Goal: Book appointment/travel/reservation

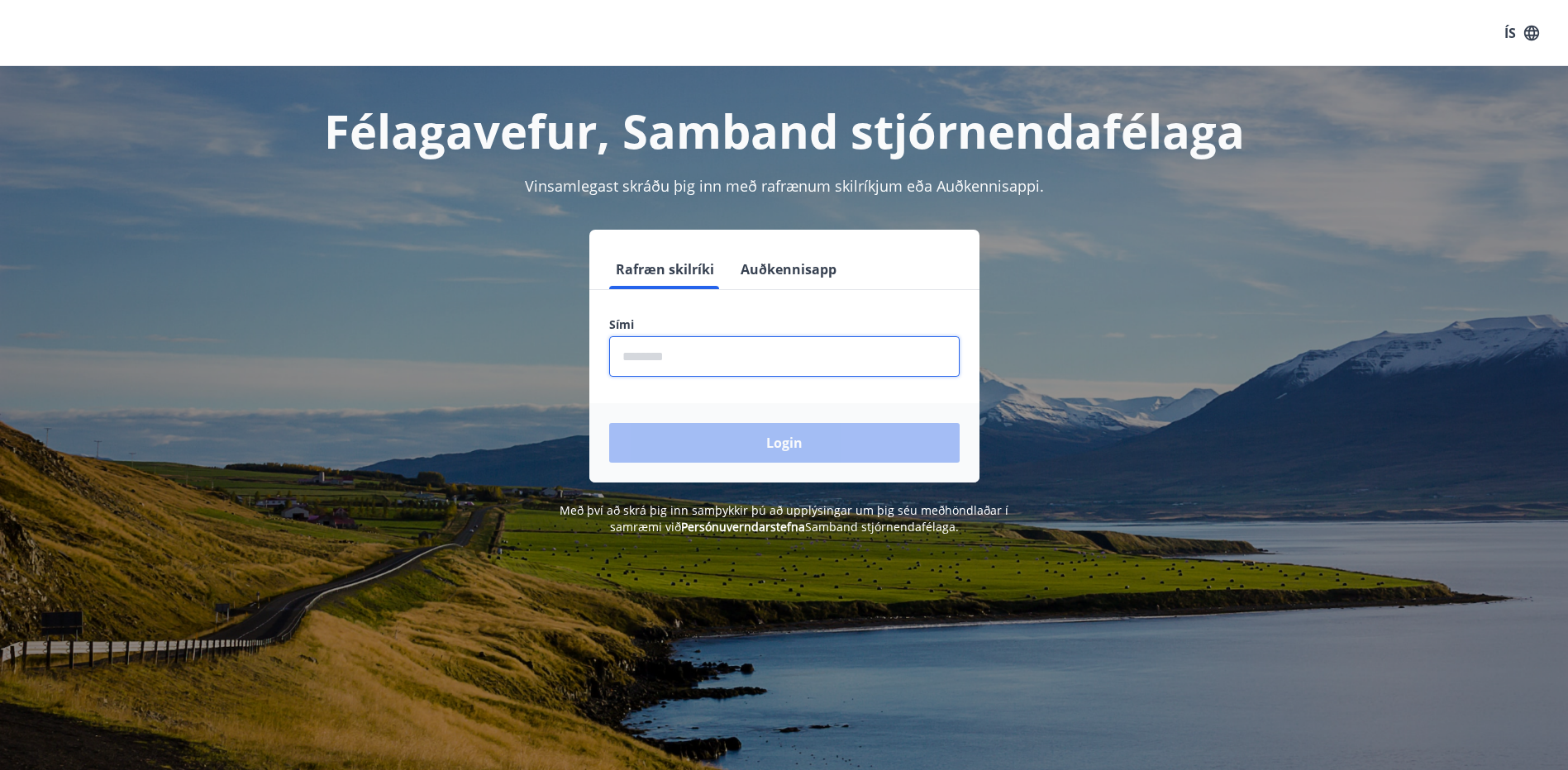
click at [655, 357] on input "phone" at bounding box center [784, 356] width 350 height 41
type input "********"
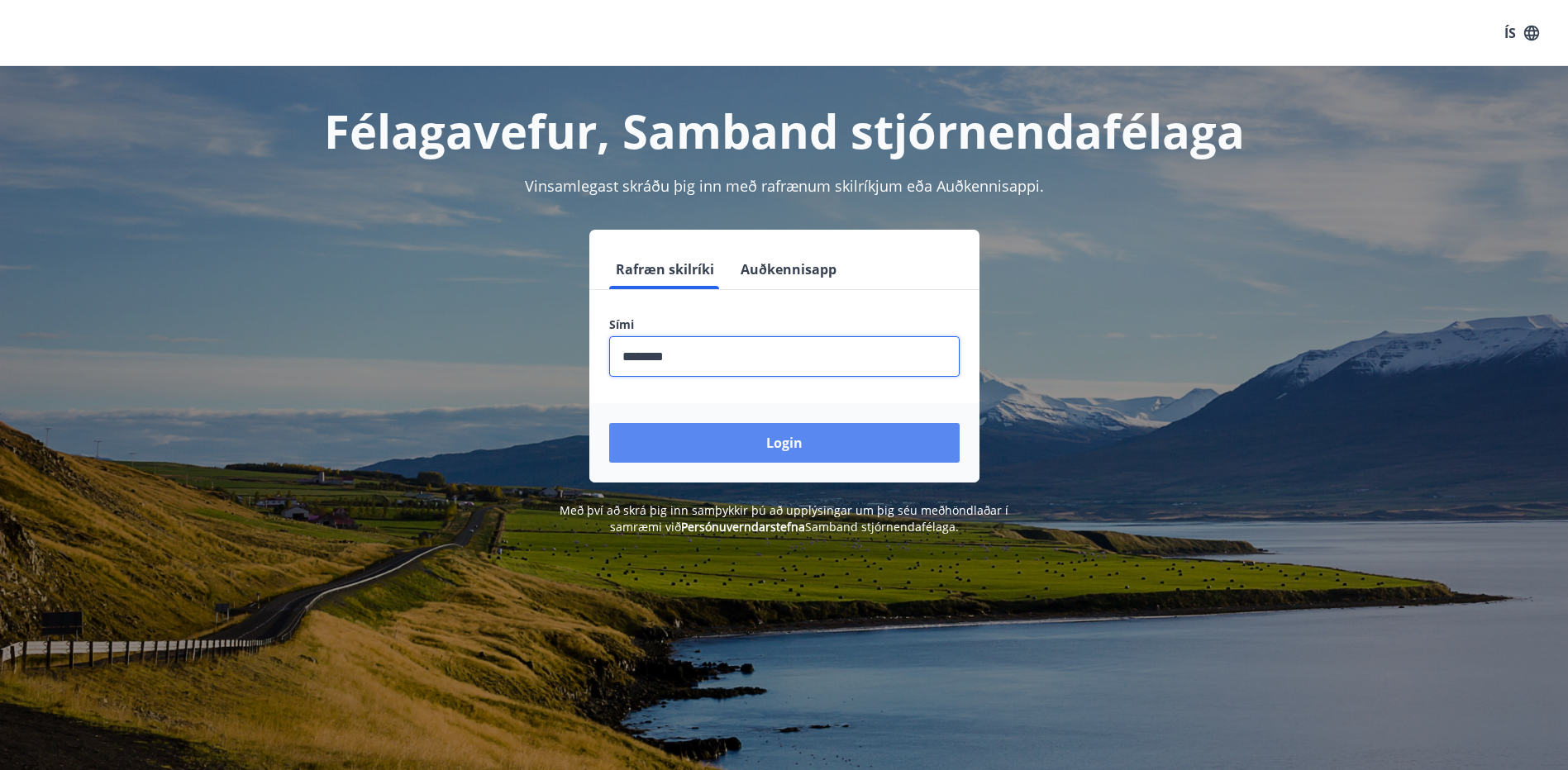
click at [734, 436] on button "Login" at bounding box center [784, 442] width 350 height 40
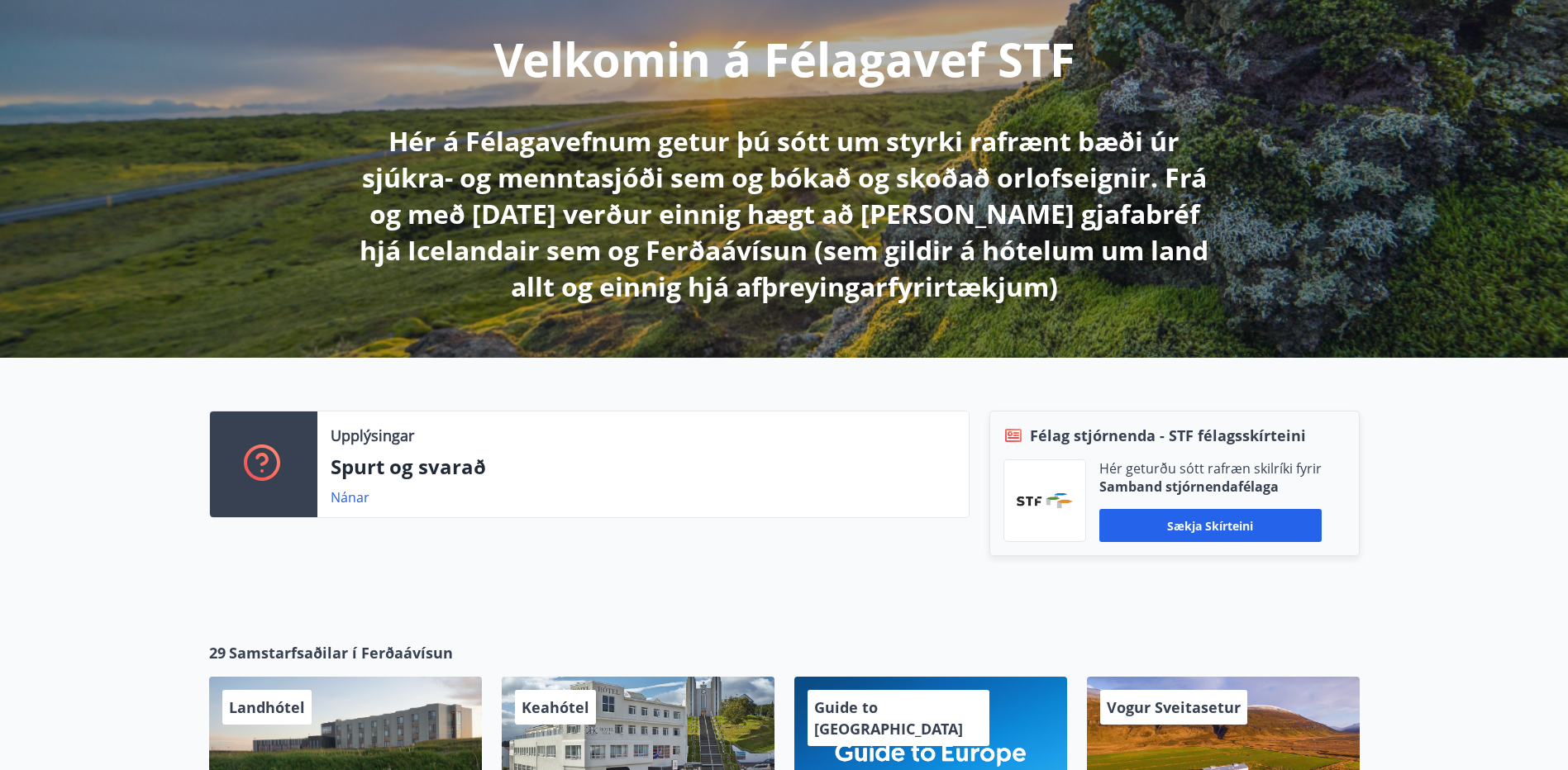
scroll to position [330, 0]
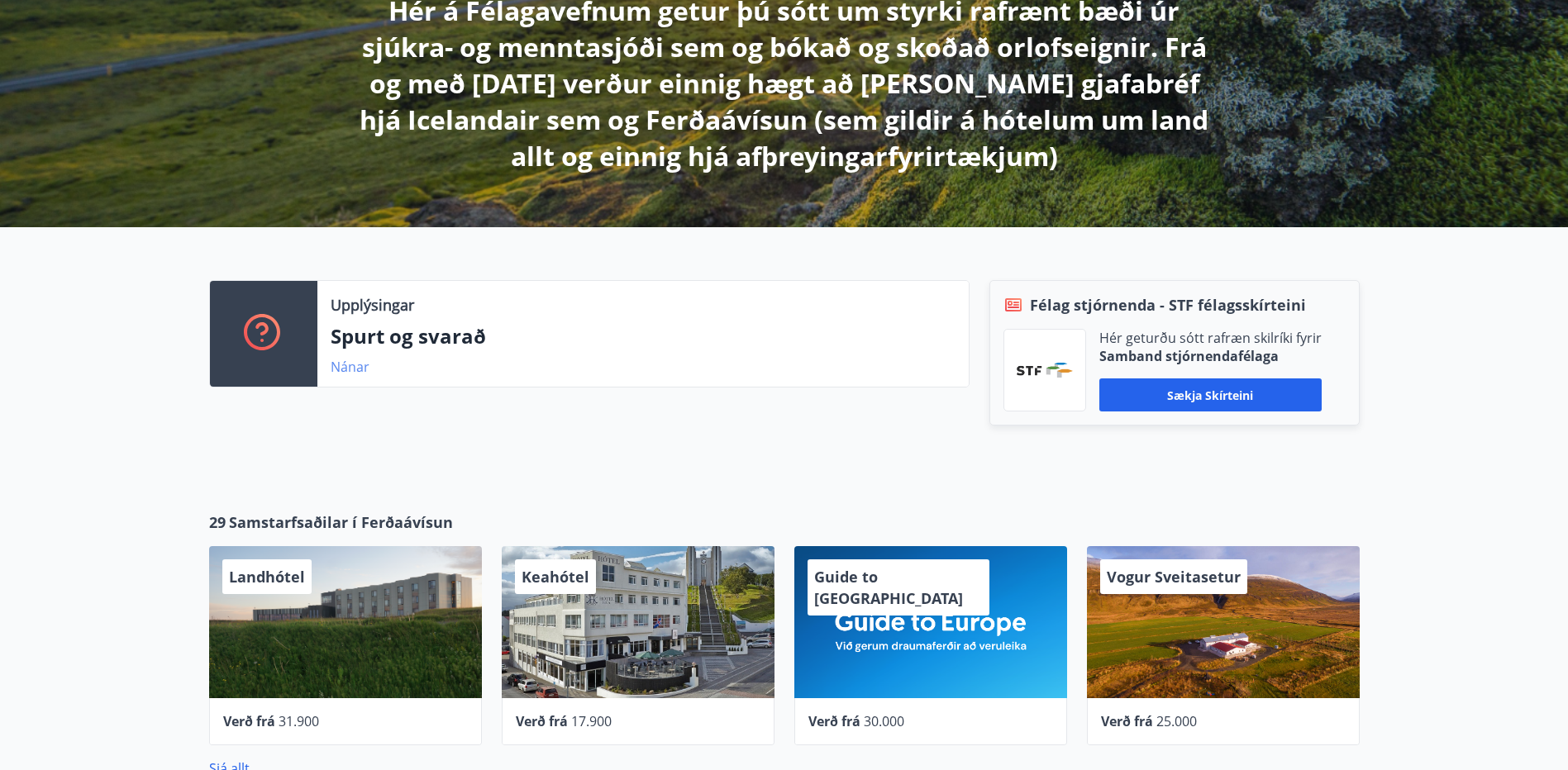
click at [353, 371] on link "Nánar" at bounding box center [350, 367] width 39 height 18
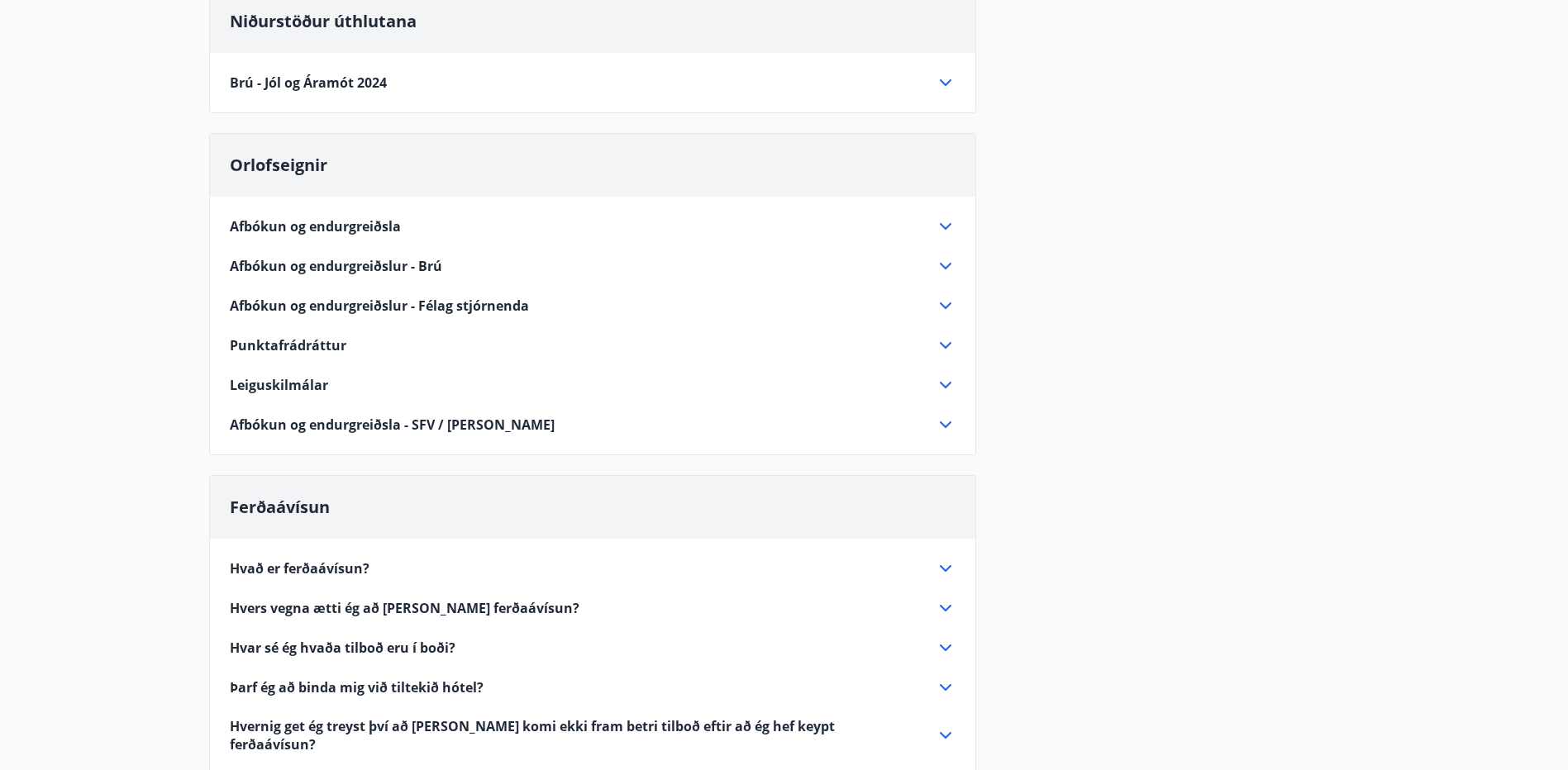
scroll to position [89, 0]
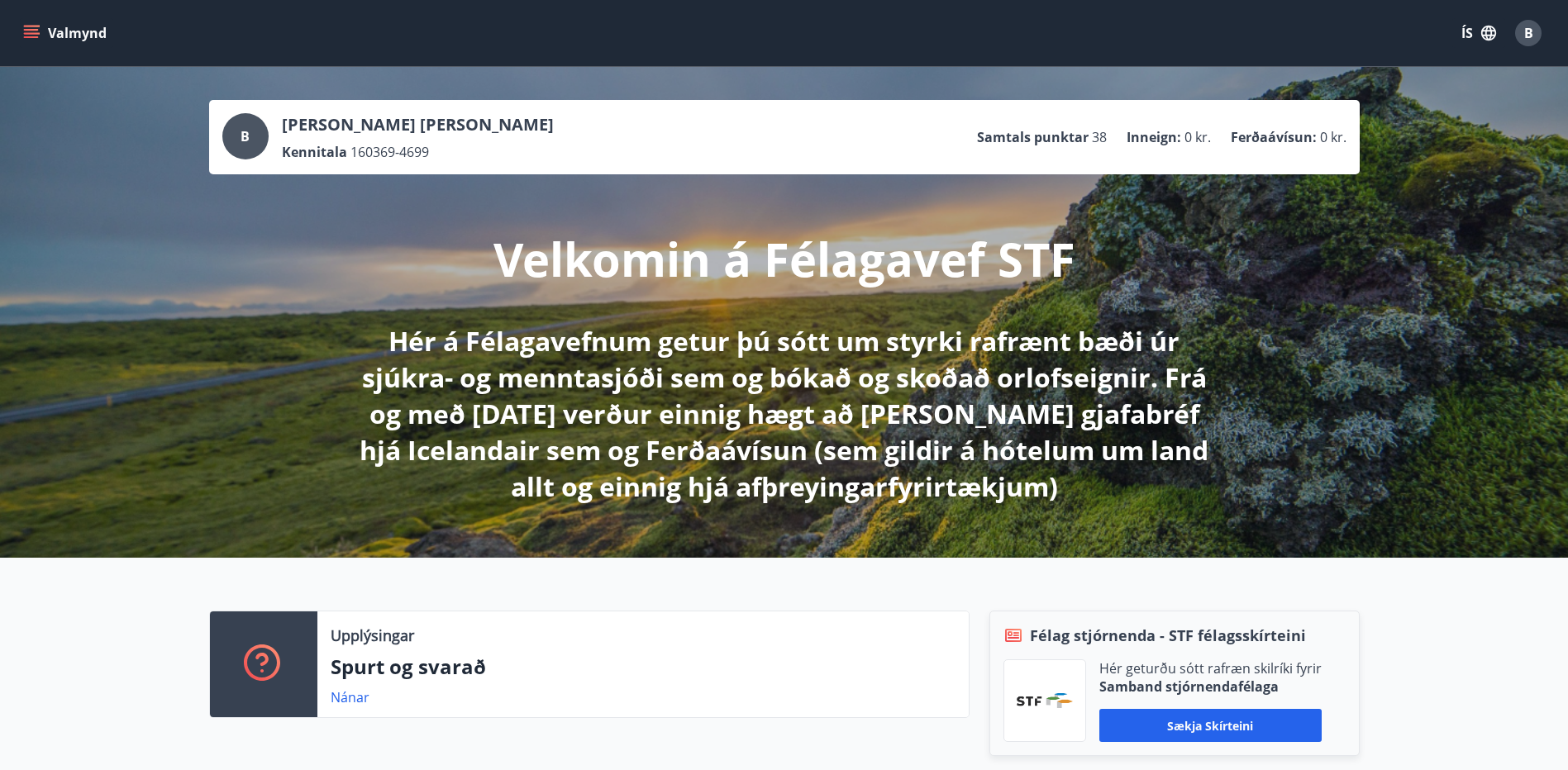
click at [38, 31] on icon "menu" at bounding box center [31, 30] width 14 height 2
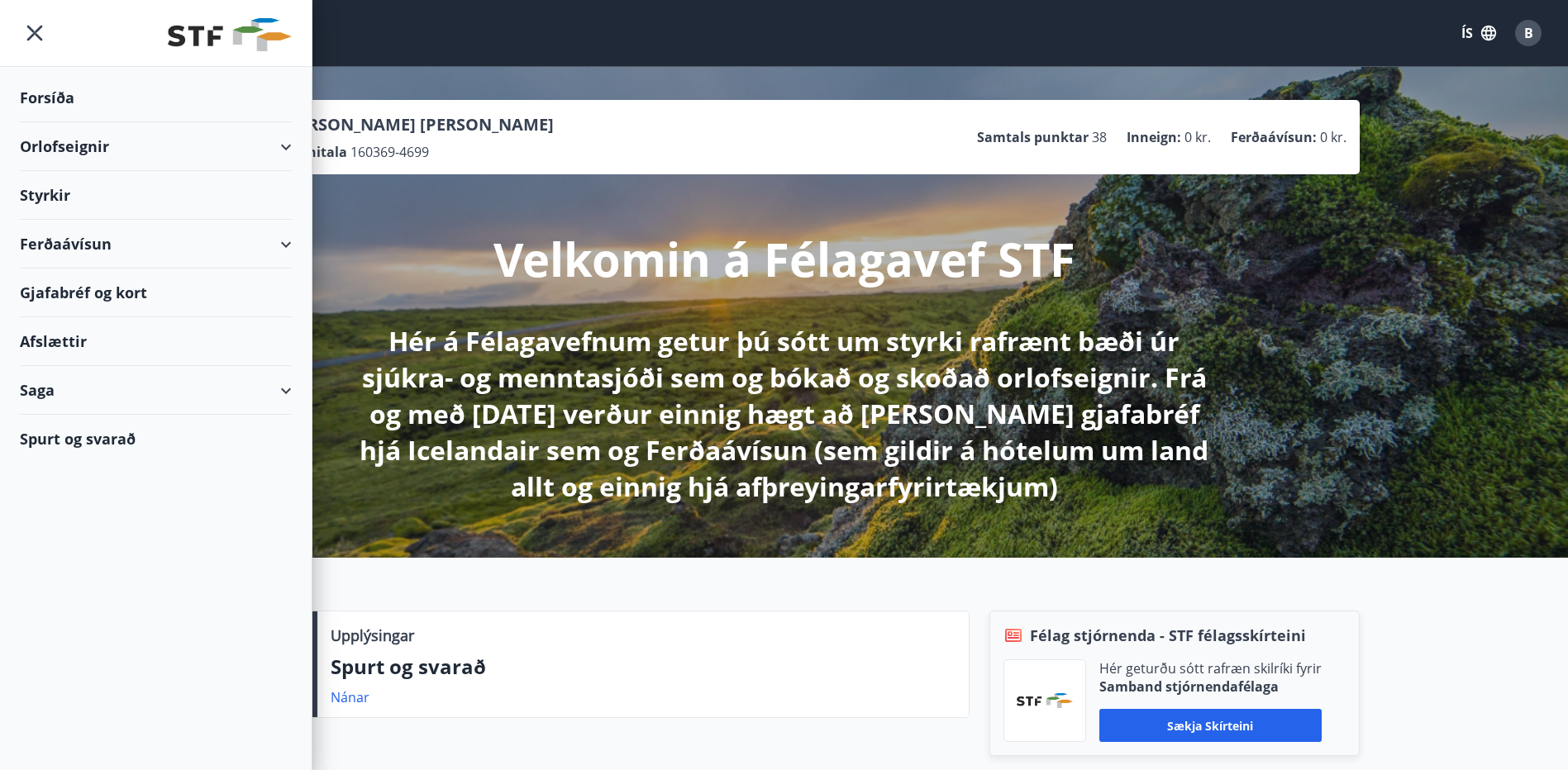
click at [284, 145] on div "Orlofseignir" at bounding box center [156, 147] width 272 height 49
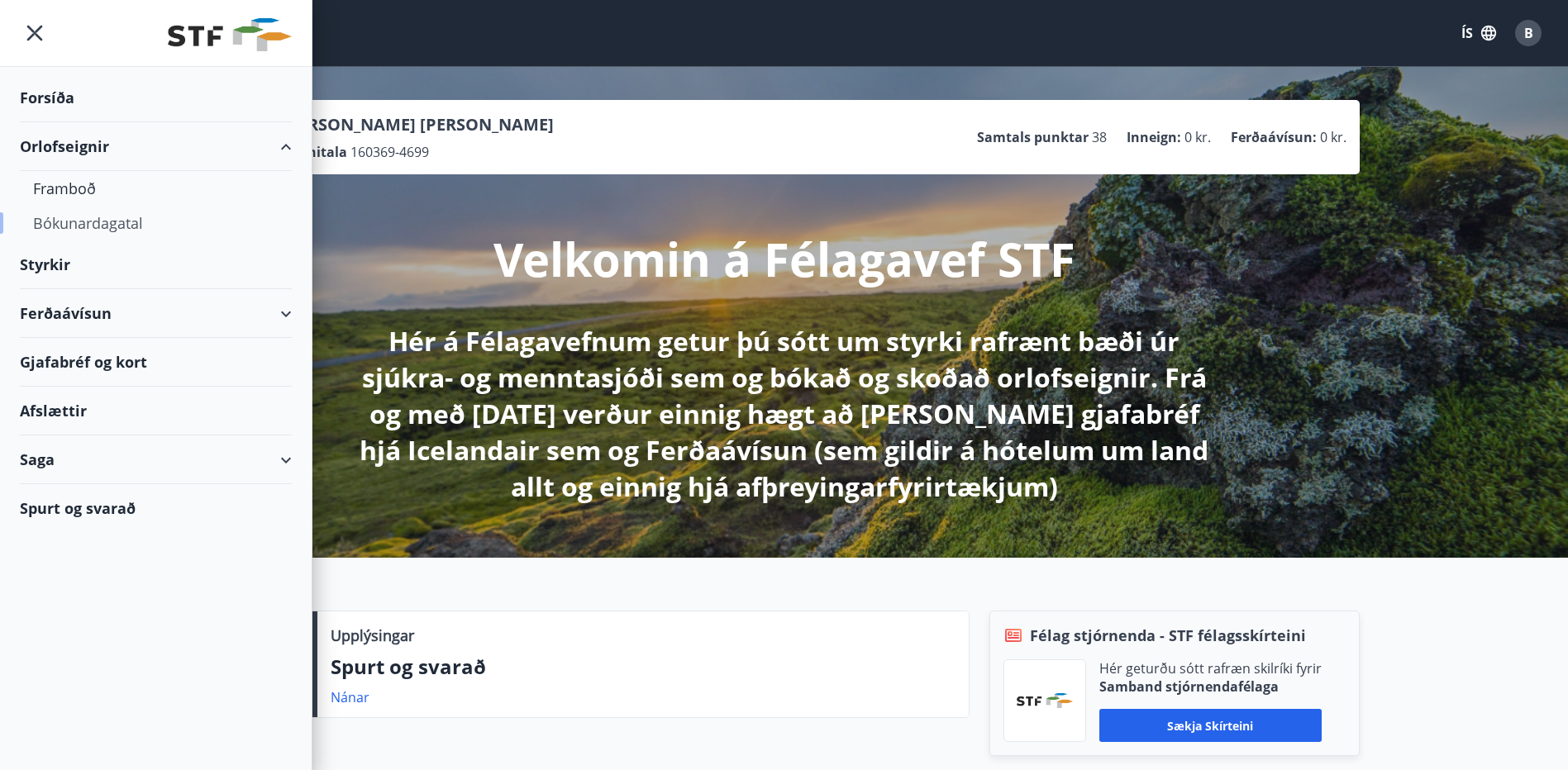
click at [88, 223] on div "Bókunardagatal" at bounding box center [155, 223] width 245 height 35
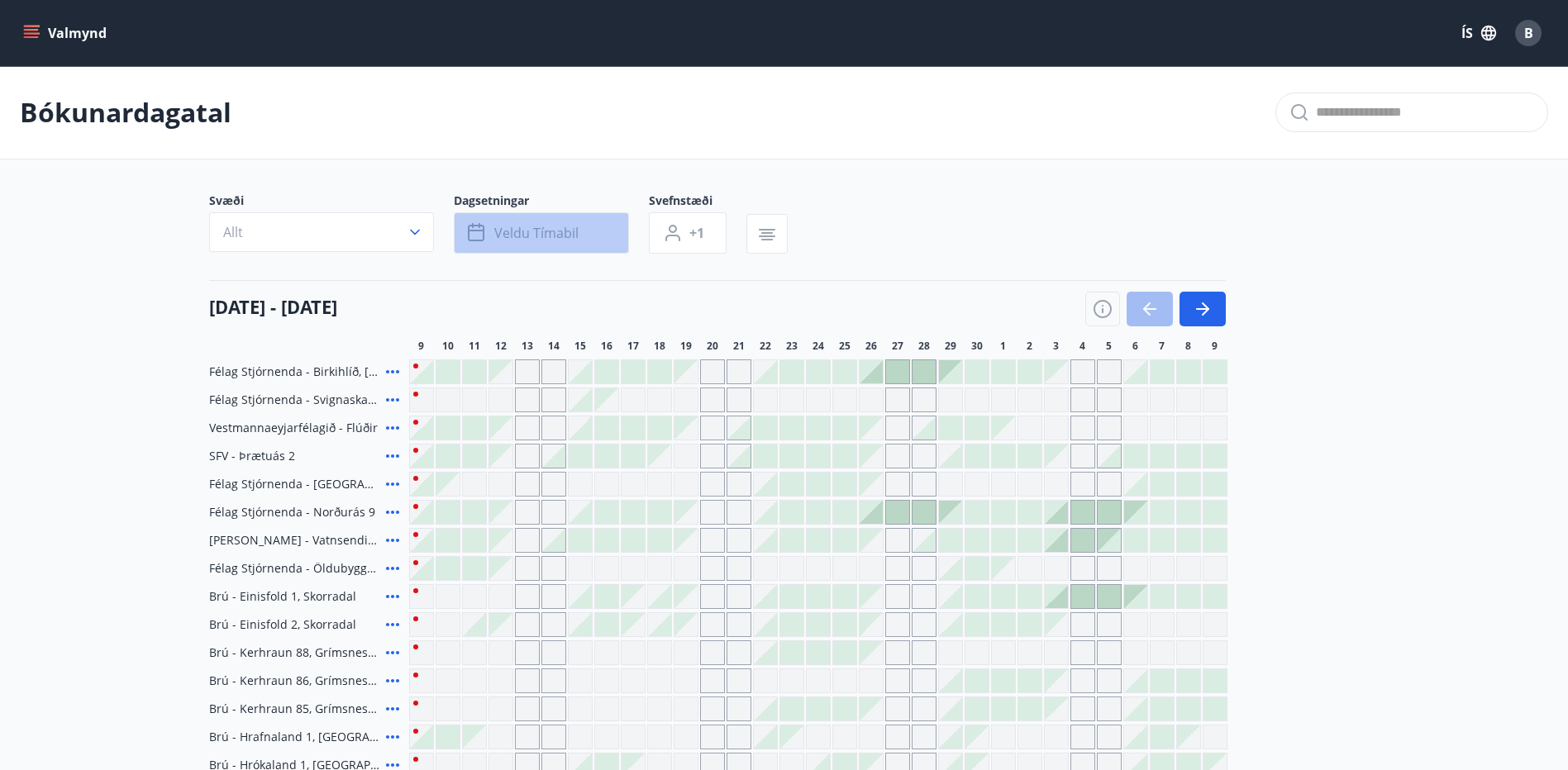
click at [476, 236] on icon "button" at bounding box center [477, 233] width 20 height 20
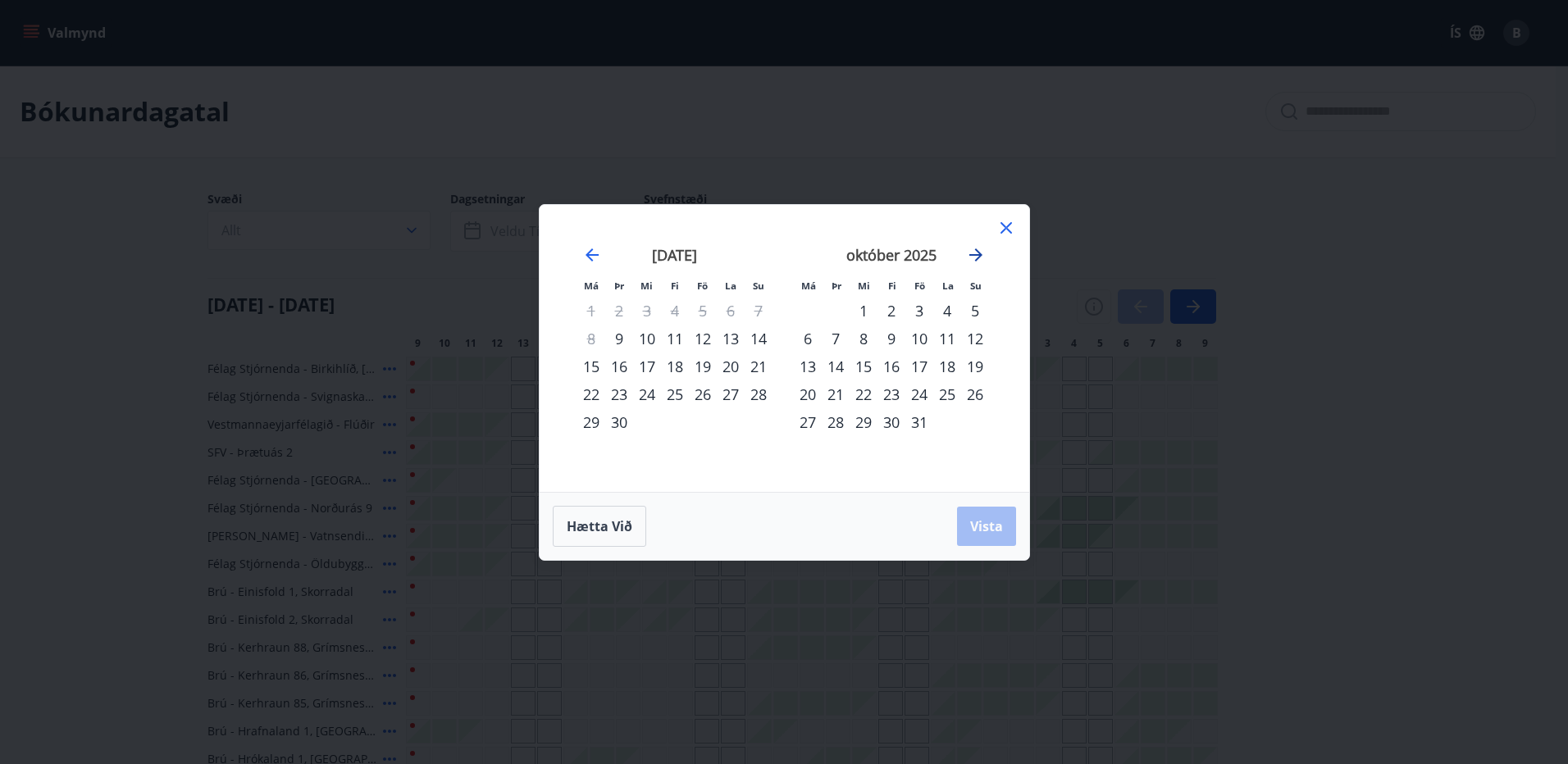
click at [975, 258] on icon "Move forward to switch to the next month." at bounding box center [975, 255] width 20 height 20
click at [975, 258] on icon "Move forward to switch to the next month." at bounding box center [975, 255] width 20 height 20
click at [925, 366] on div "19" at bounding box center [919, 366] width 28 height 28
click at [976, 258] on icon "Move forward to switch to the next month." at bounding box center [975, 255] width 20 height 20
click at [970, 307] on div "4" at bounding box center [974, 310] width 28 height 28
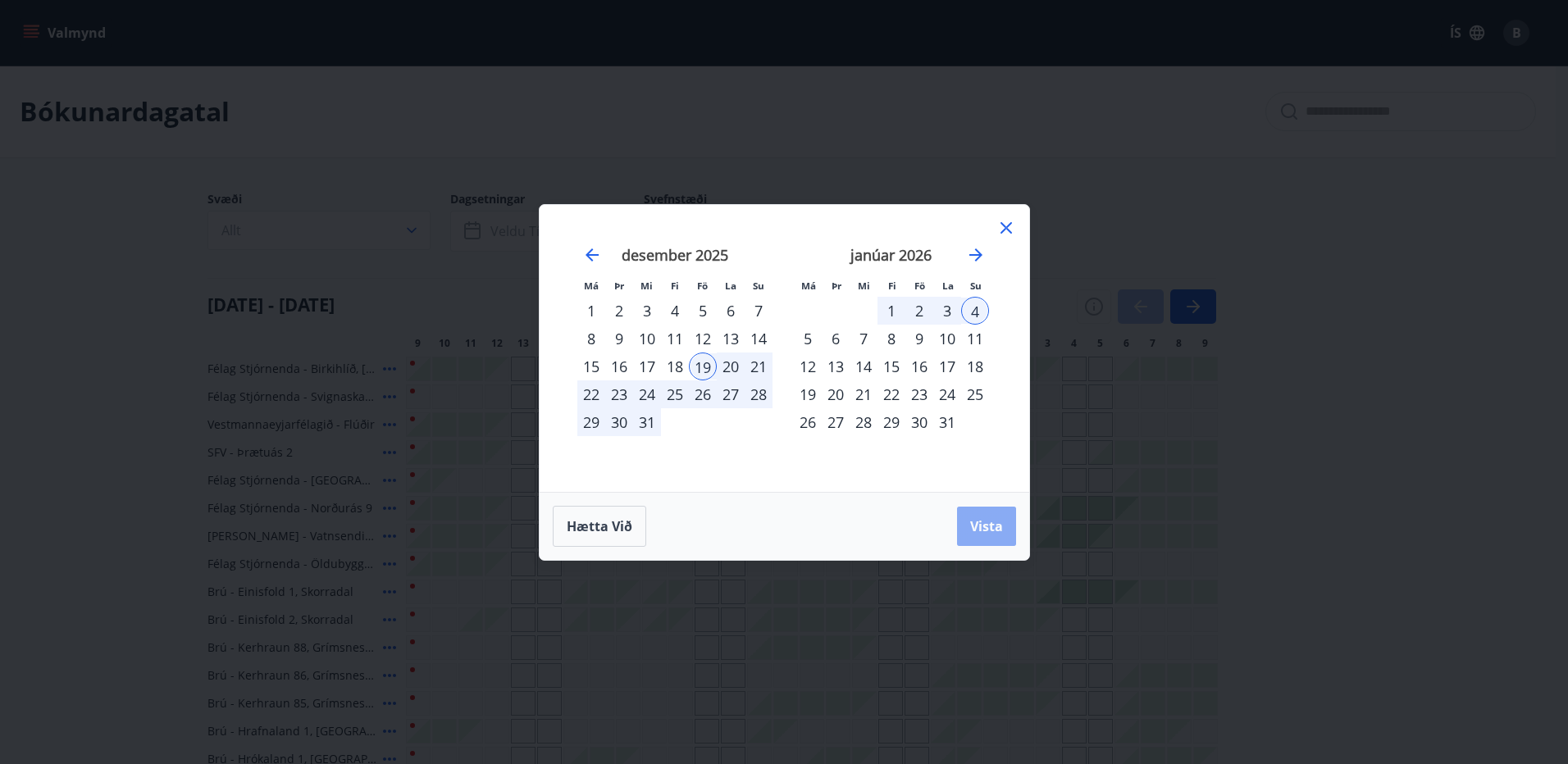
click at [992, 520] on span "Vista" at bounding box center [987, 526] width 33 height 18
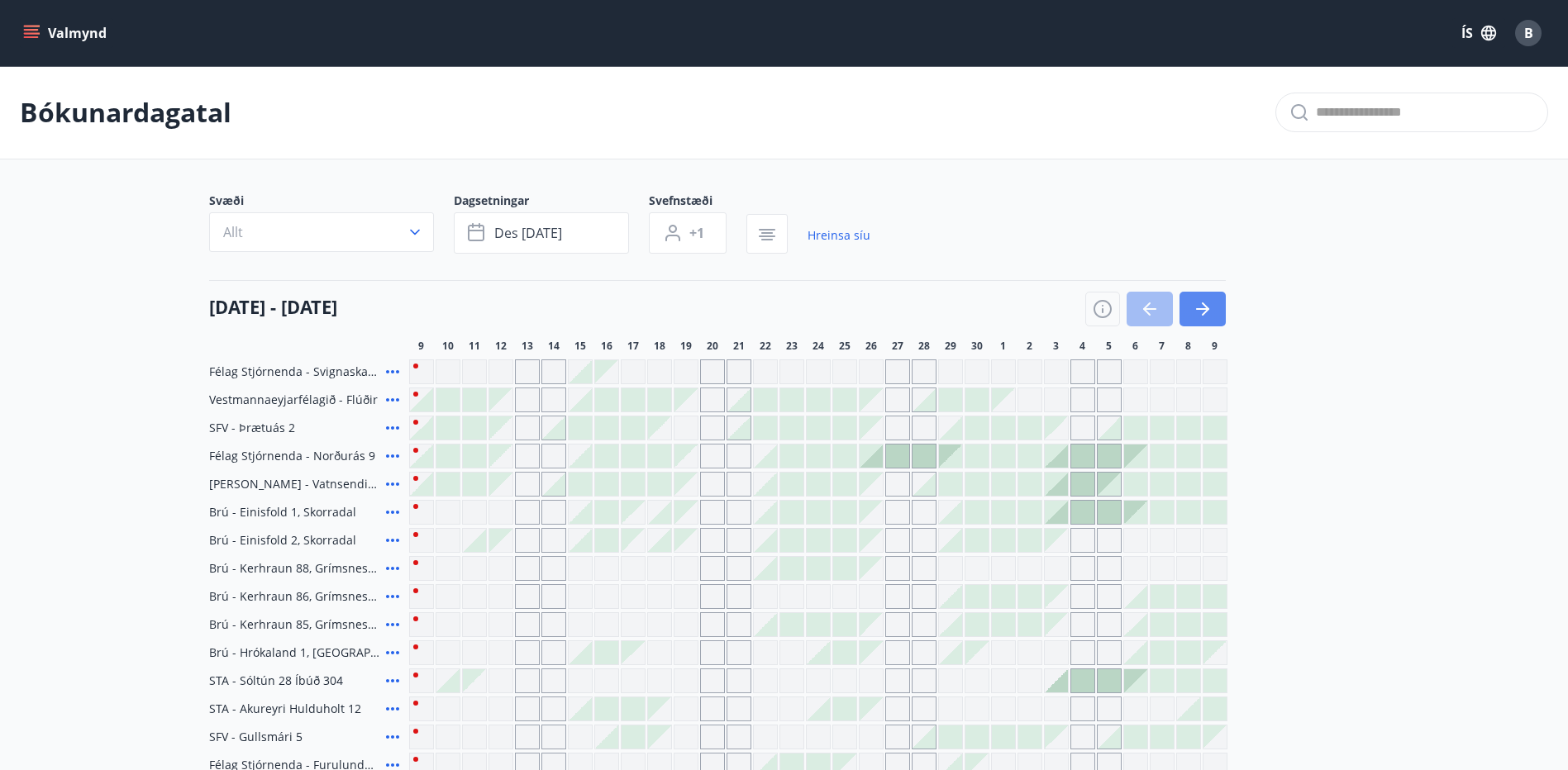
click at [1203, 305] on icon "button" at bounding box center [1206, 309] width 8 height 14
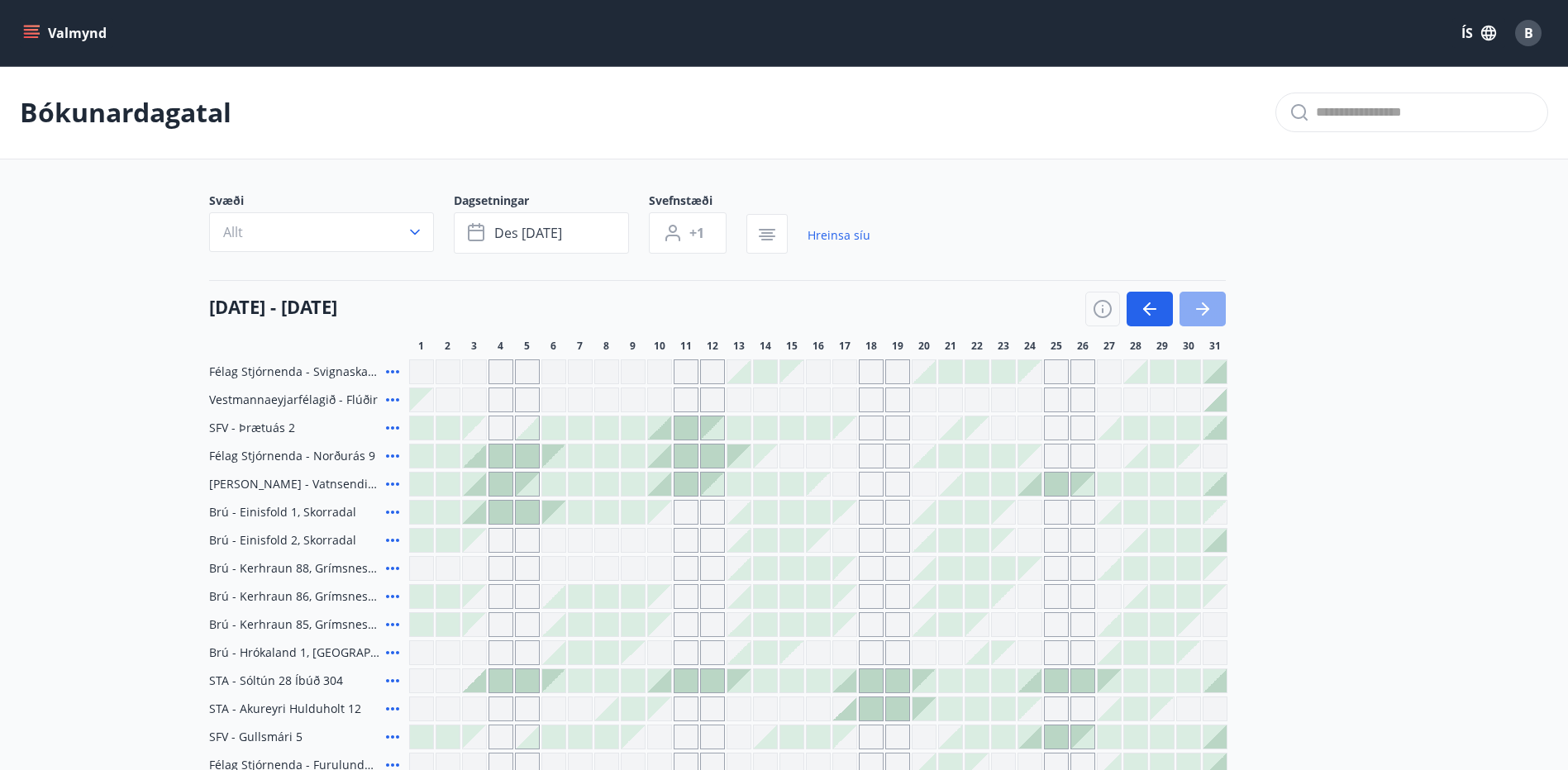
click at [1203, 305] on icon "button" at bounding box center [1206, 309] width 8 height 14
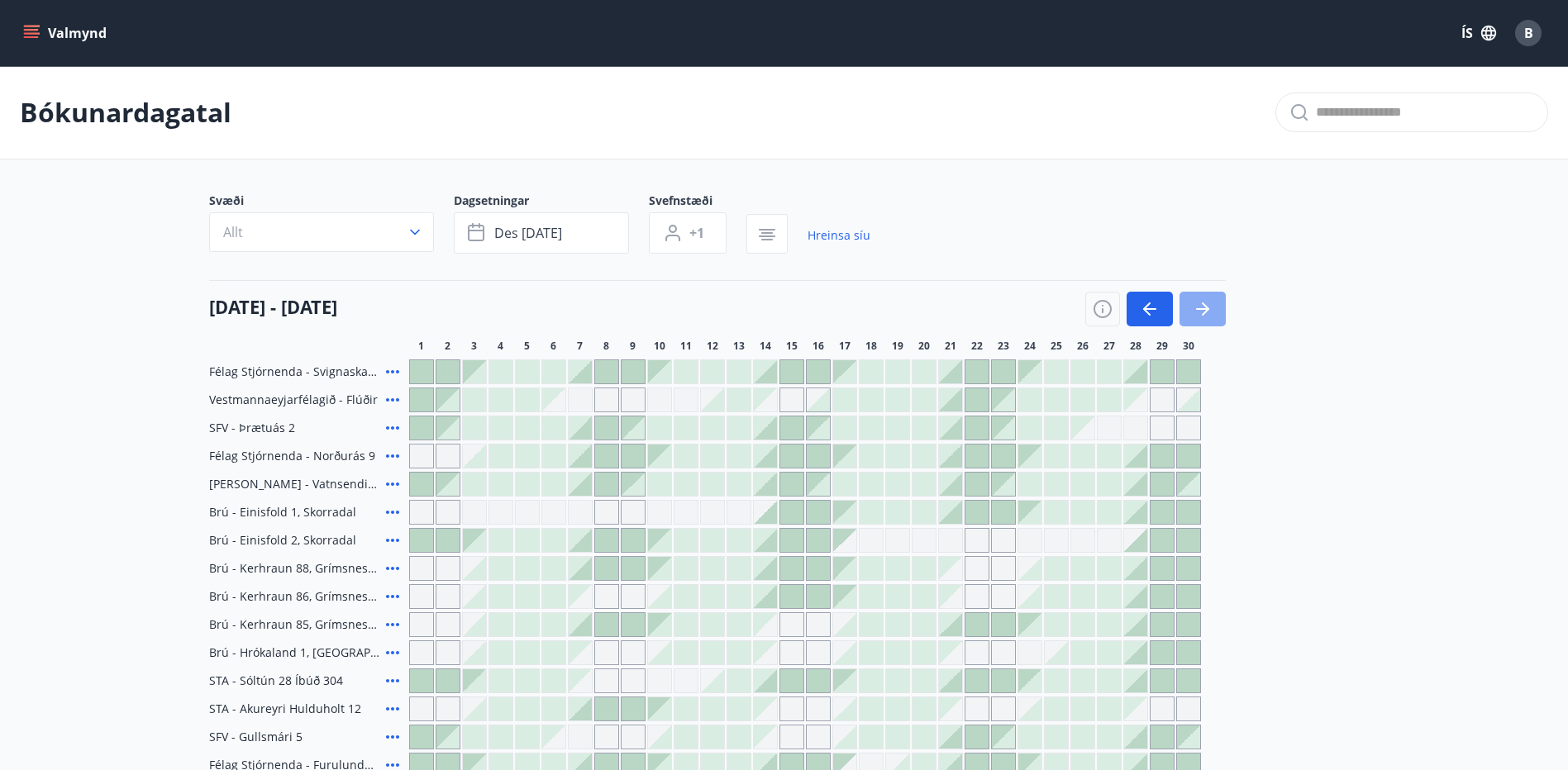
click at [1203, 305] on icon "button" at bounding box center [1206, 309] width 8 height 14
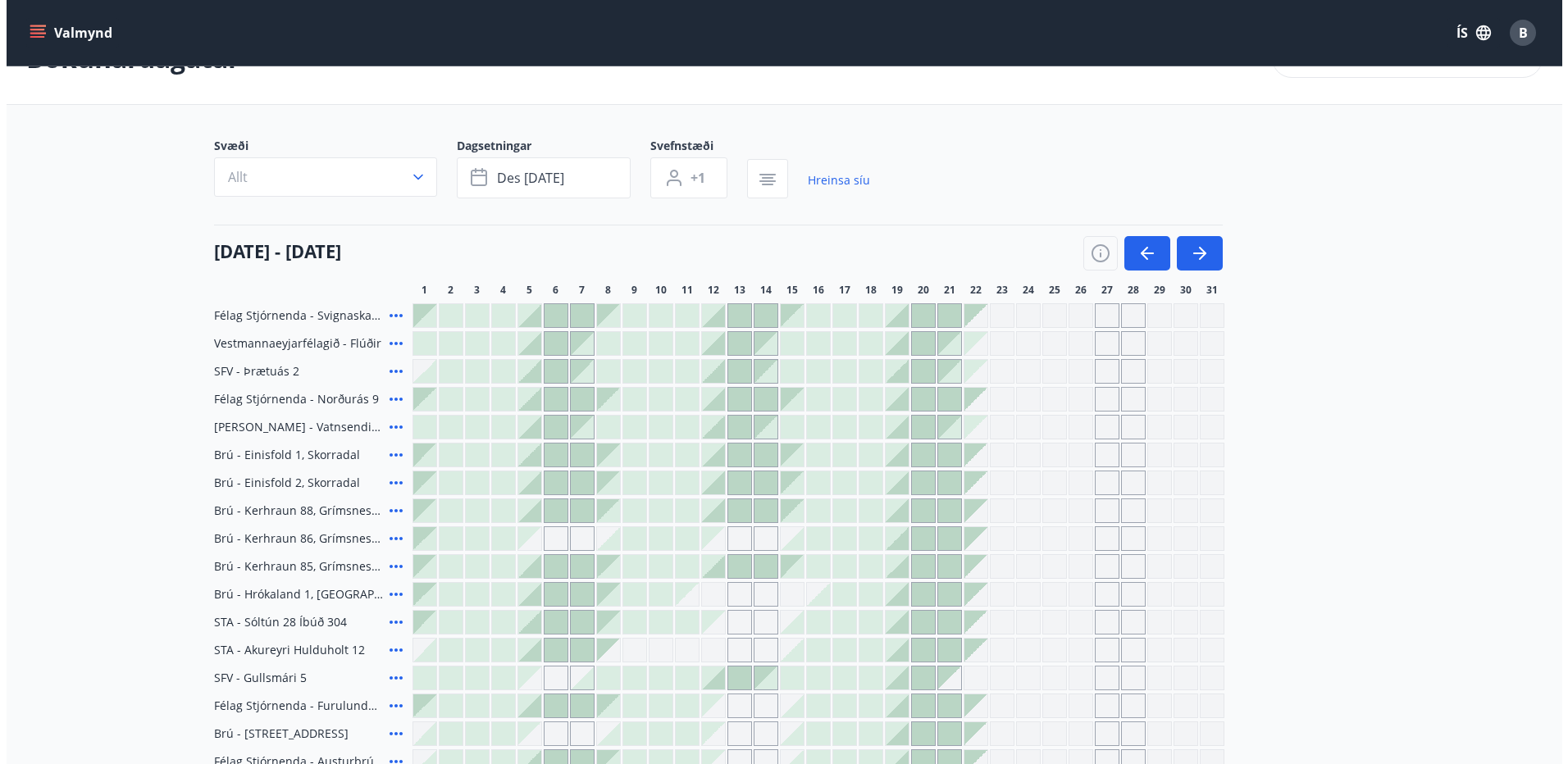
scroll to position [82, 0]
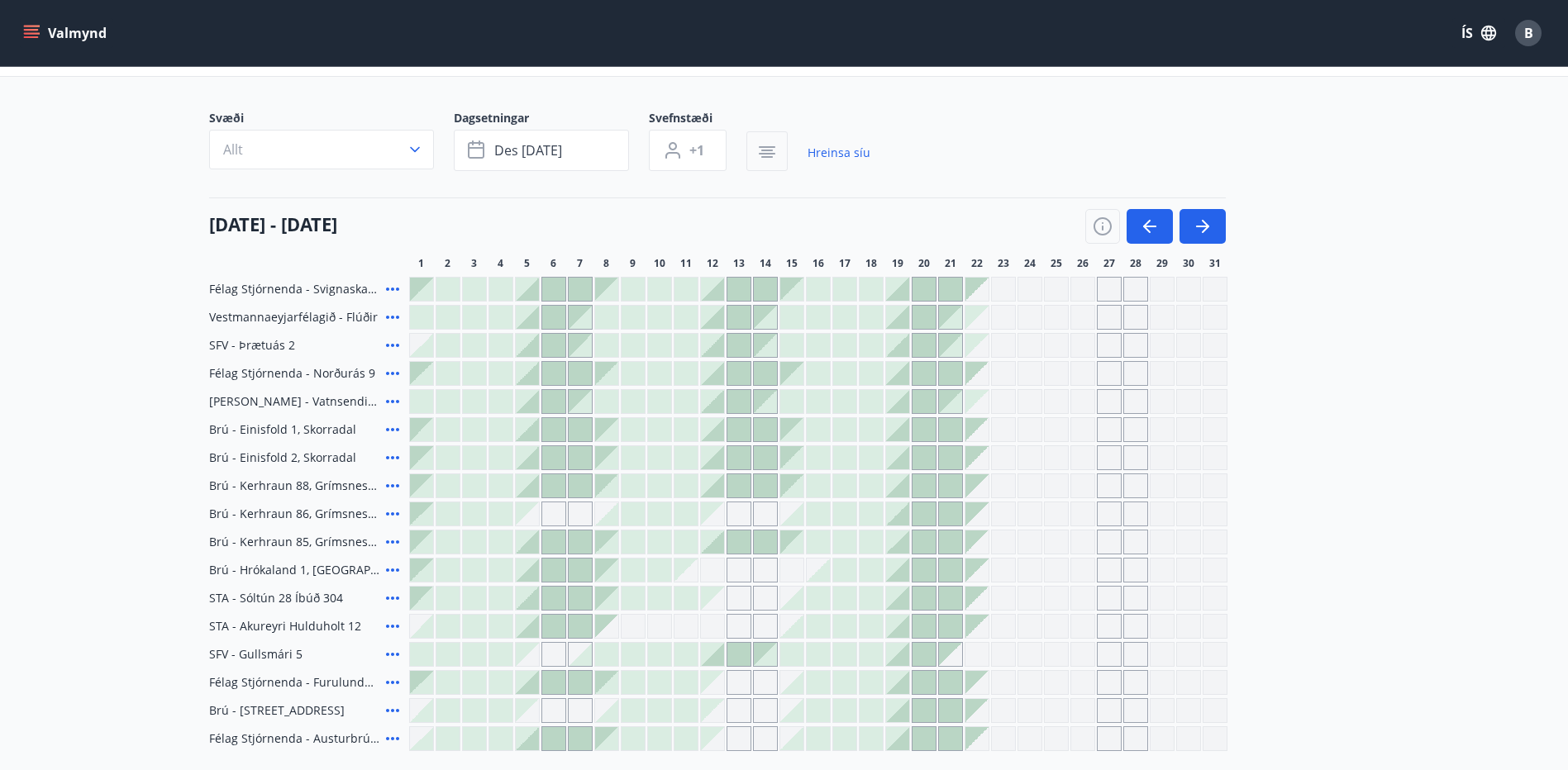
click at [772, 154] on icon "button" at bounding box center [767, 153] width 16 height 2
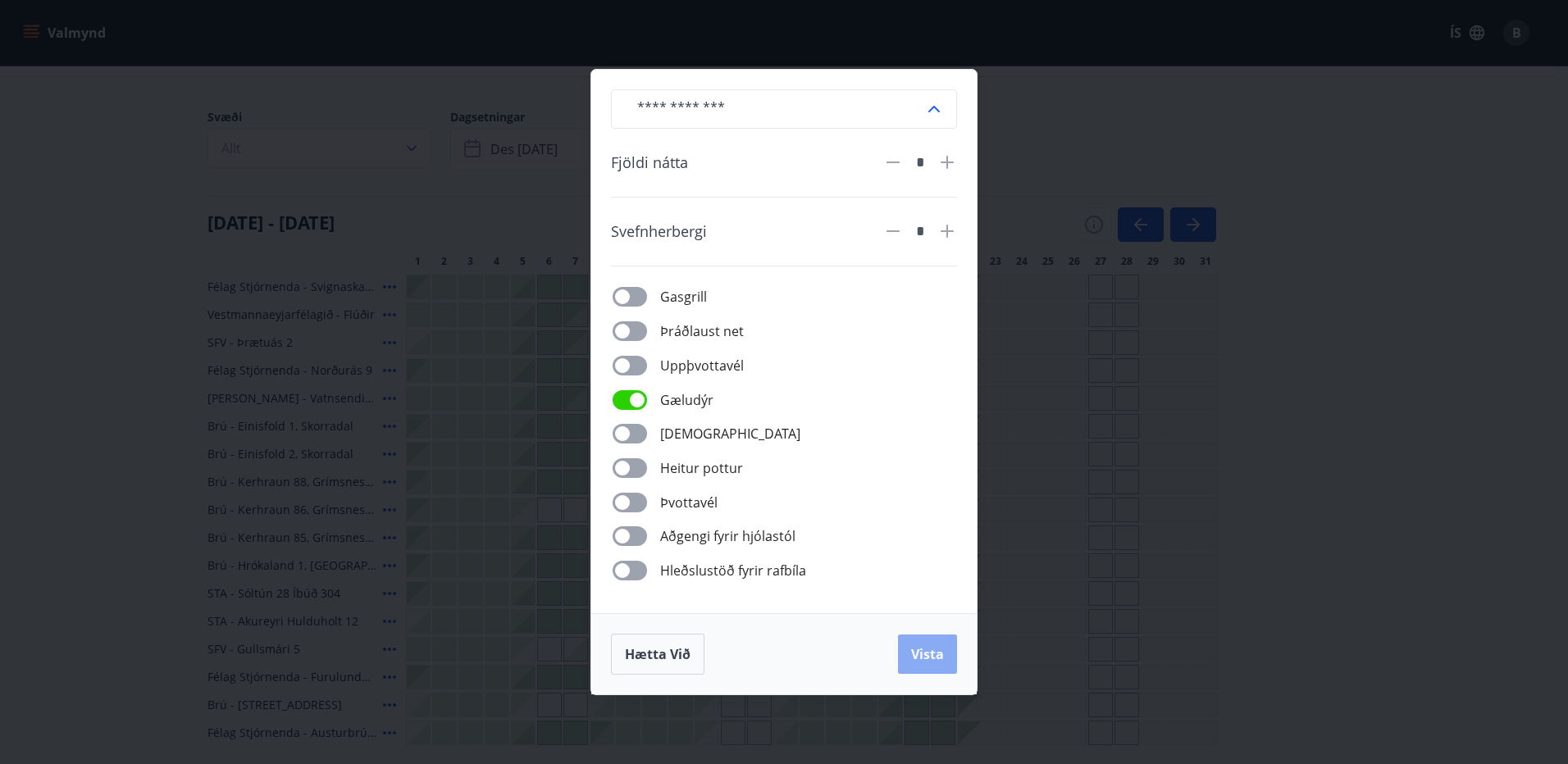
click at [923, 661] on span "Vista" at bounding box center [927, 654] width 33 height 18
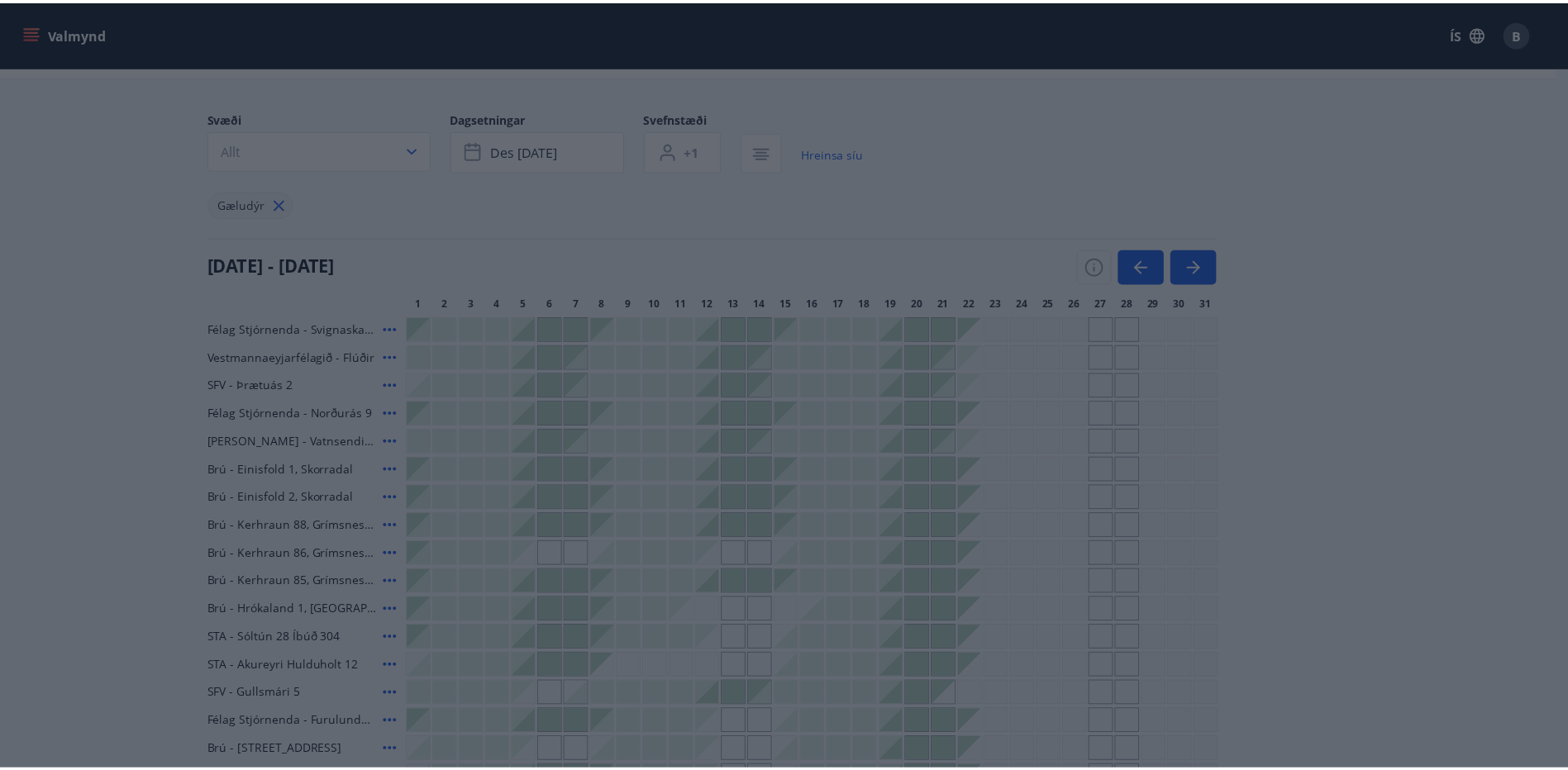
scroll to position [3, 0]
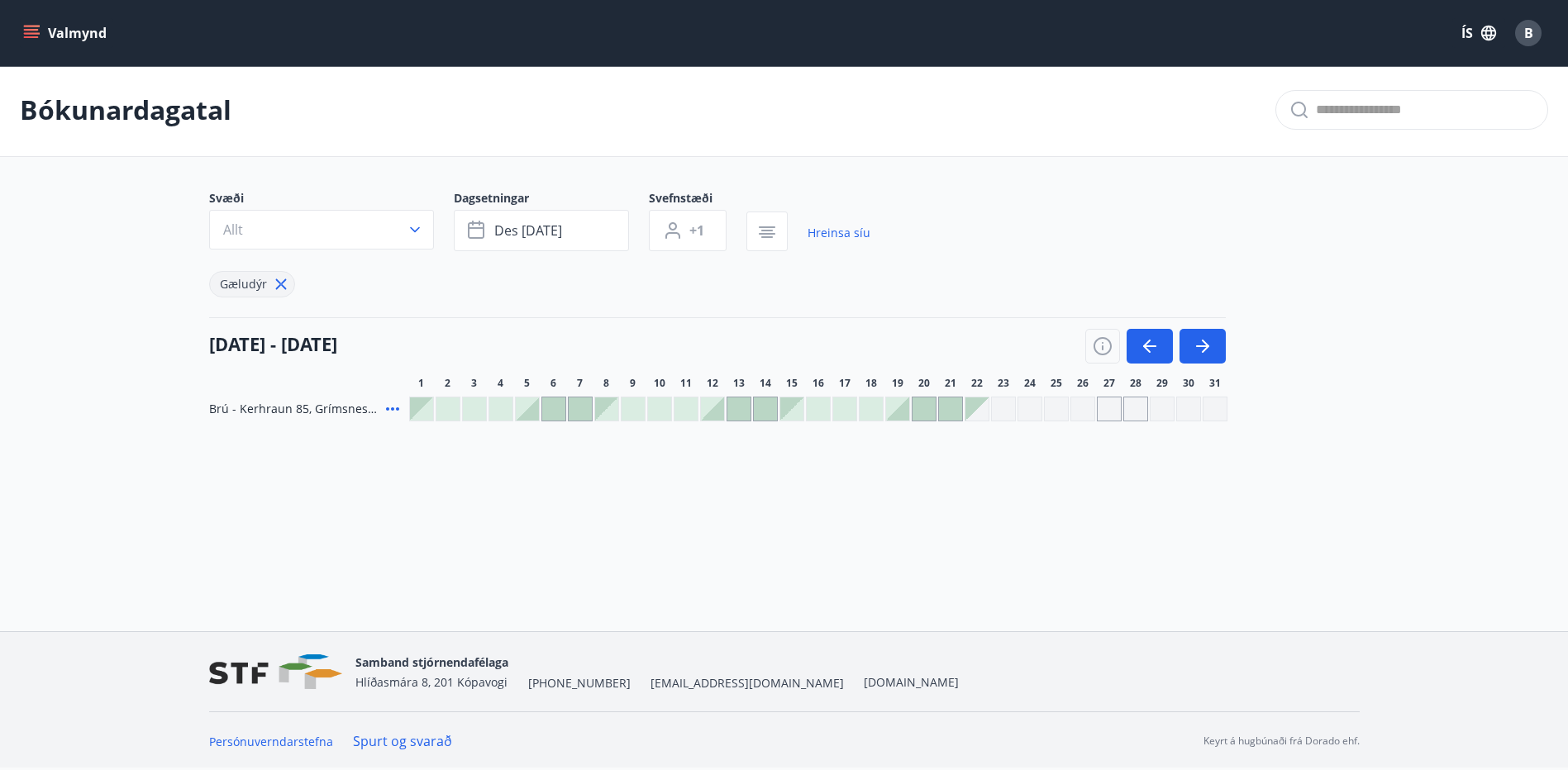
click at [395, 409] on icon at bounding box center [392, 408] width 20 height 20
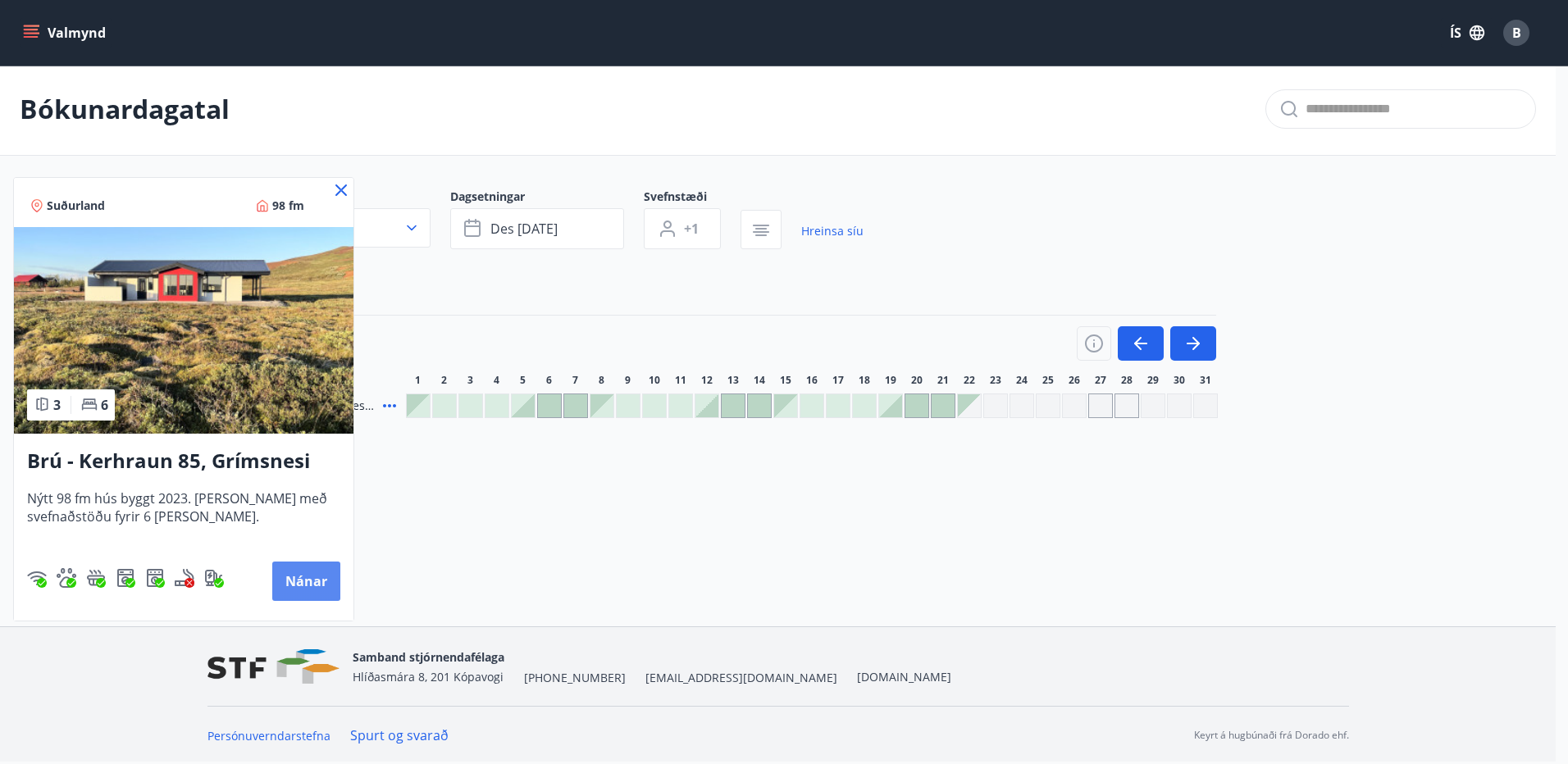
click at [296, 572] on button "Nánar" at bounding box center [306, 580] width 68 height 39
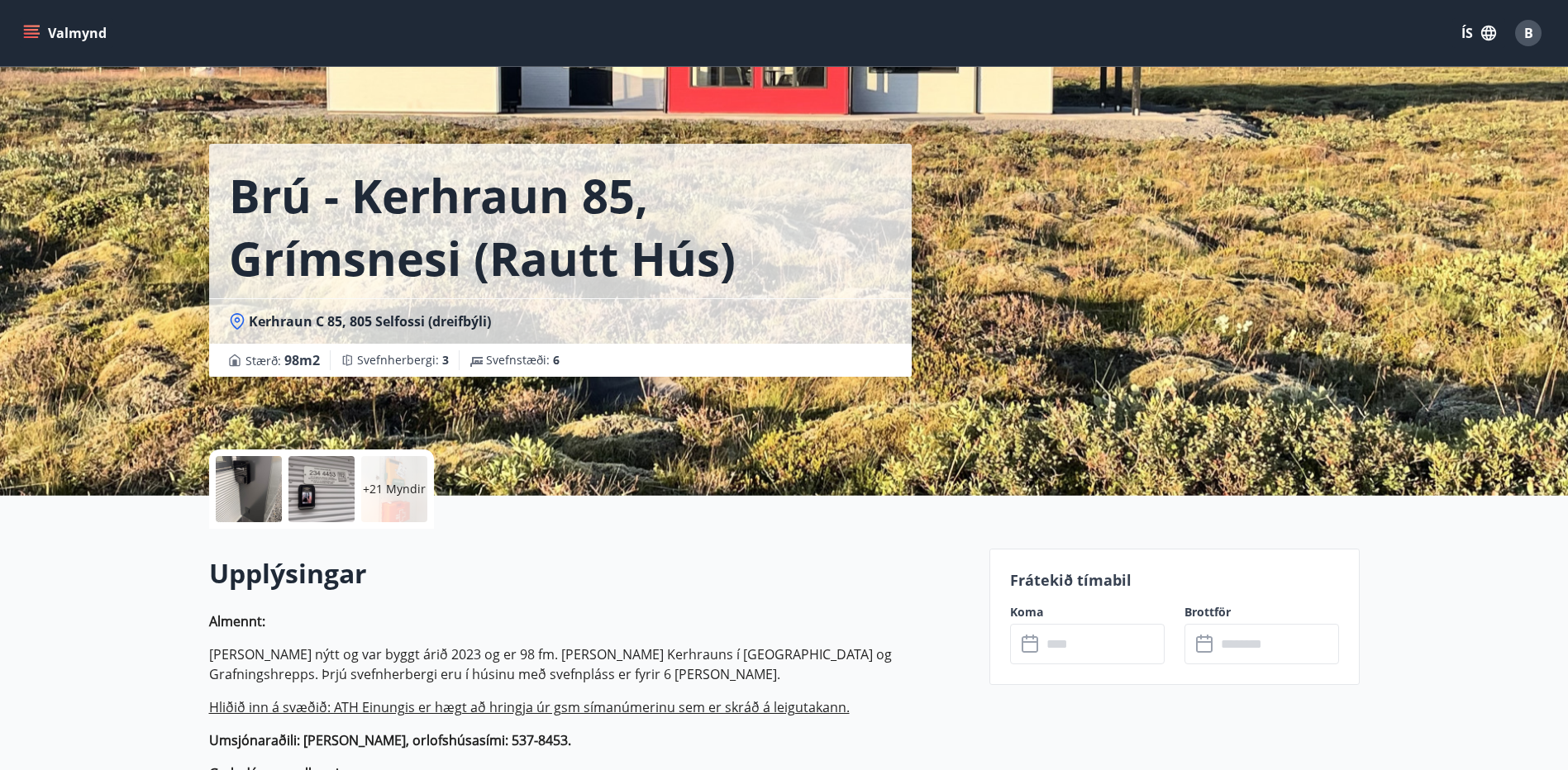
click at [1534, 41] on div "B" at bounding box center [1527, 33] width 26 height 26
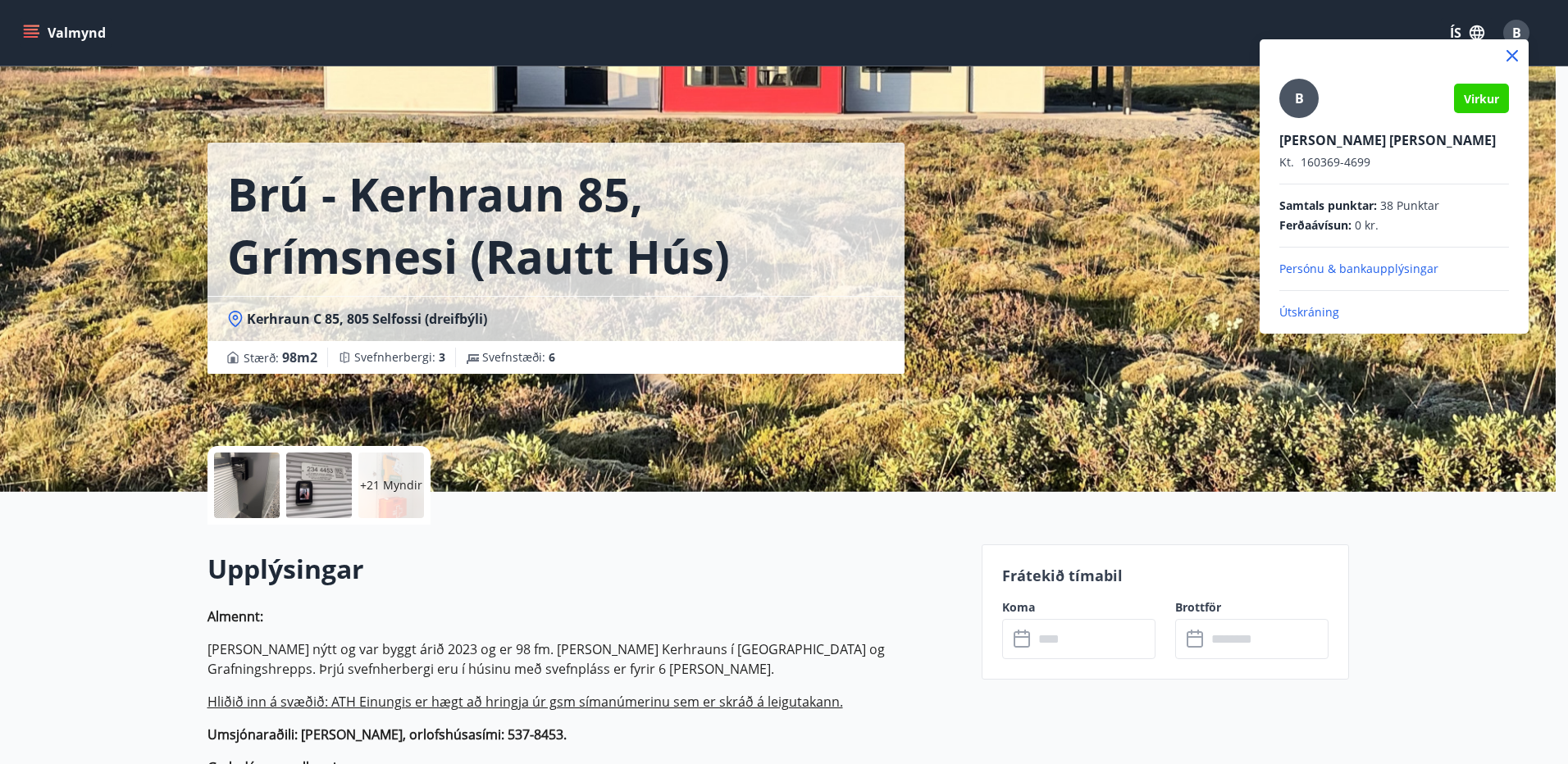
click at [1511, 56] on icon at bounding box center [1512, 56] width 3 height 3
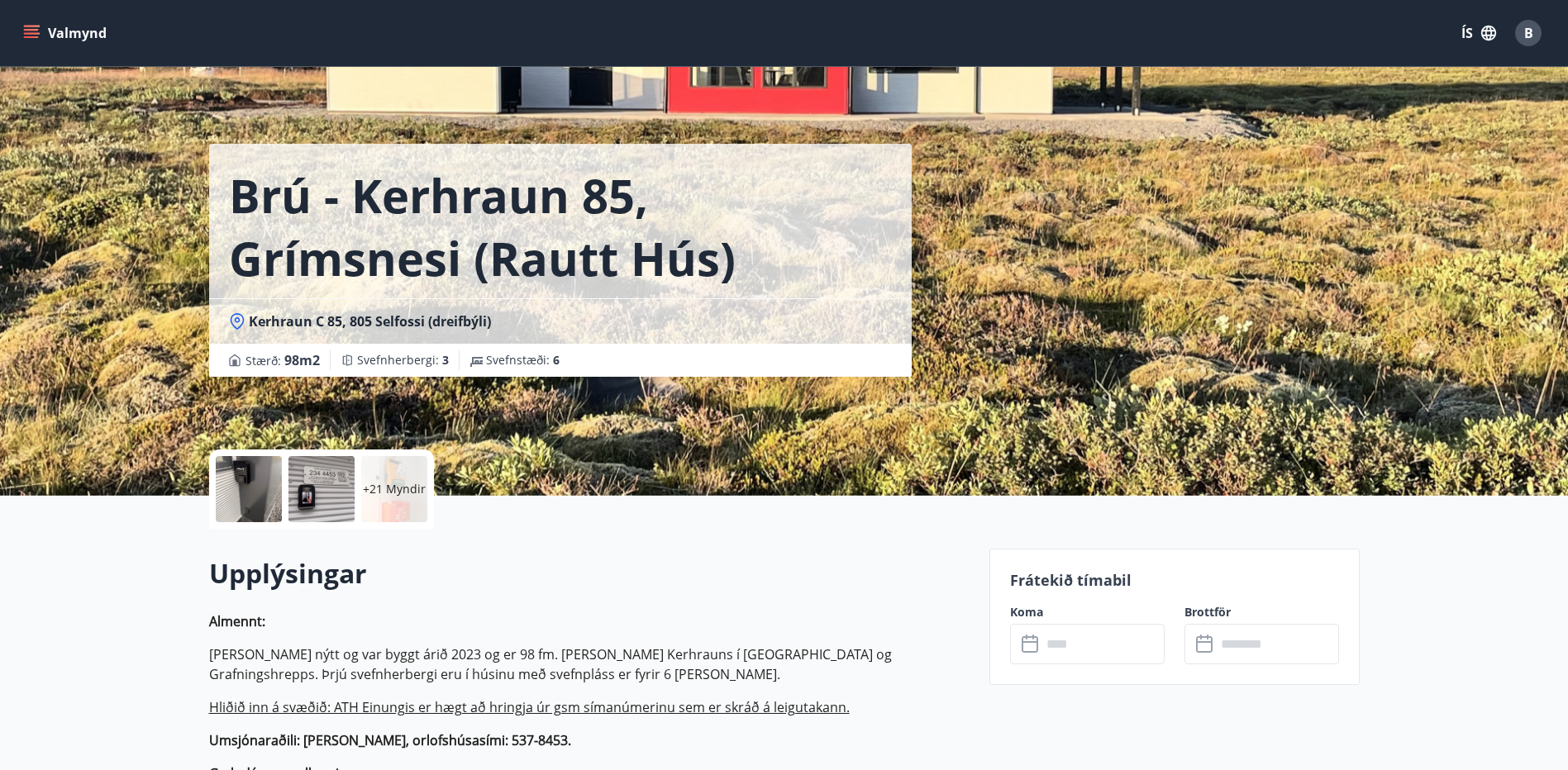
drag, startPoint x: 520, startPoint y: 259, endPoint x: 726, endPoint y: 280, distance: 207.1
click at [726, 280] on h1 "Brú - Kerhraun 85, Grímsnesi (rautt hús) (gæludýr velkomin)" at bounding box center [560, 226] width 662 height 125
drag, startPoint x: 726, startPoint y: 280, endPoint x: 1030, endPoint y: 288, distance: 304.1
click at [1030, 288] on div "Brú - Kerhraun 85, Grímsnesi (rautt hús) (gæludýr velkomin) Kerhraun C 85, 805 …" at bounding box center [785, 248] width 1151 height 496
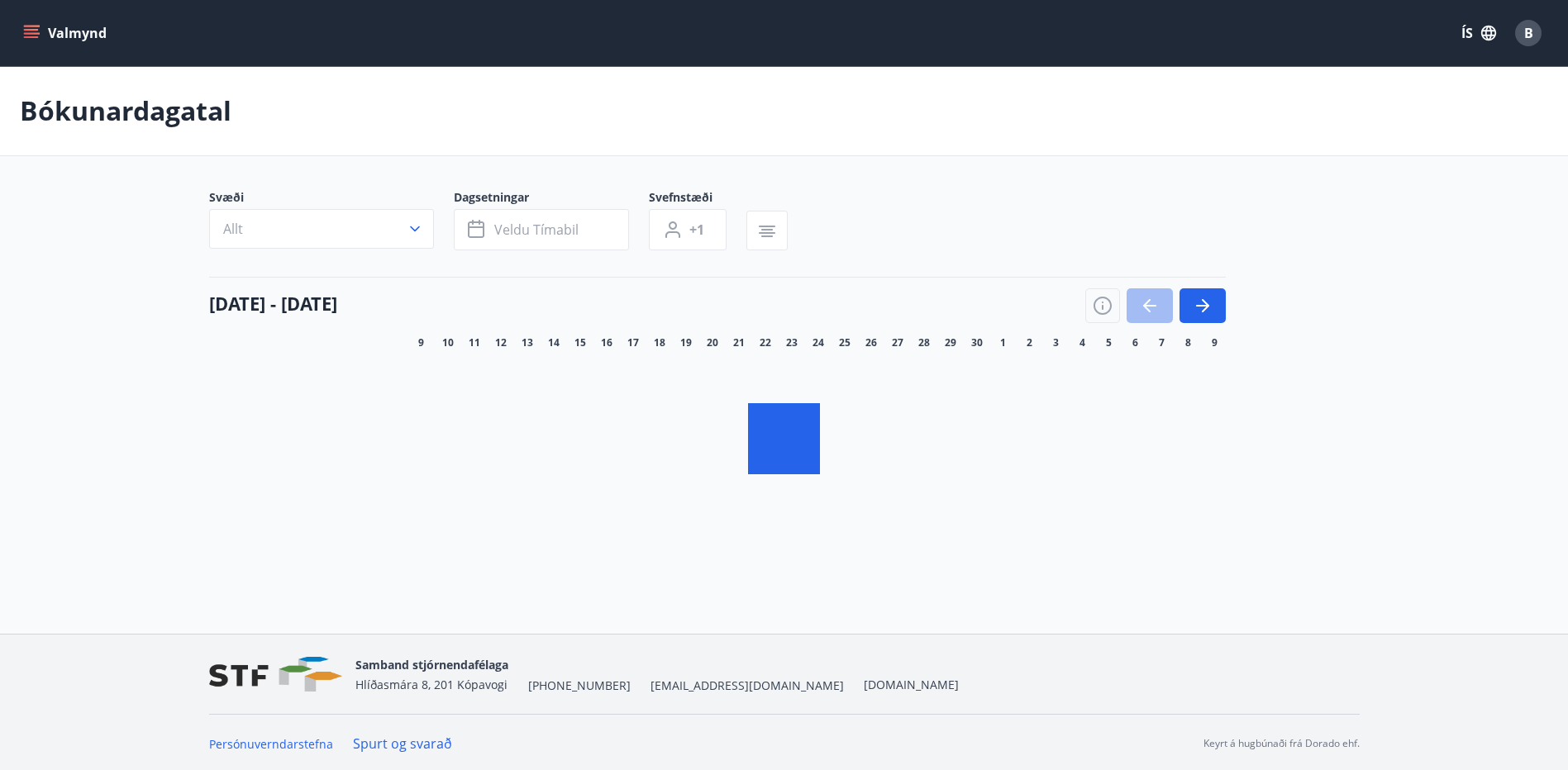
scroll to position [3, 0]
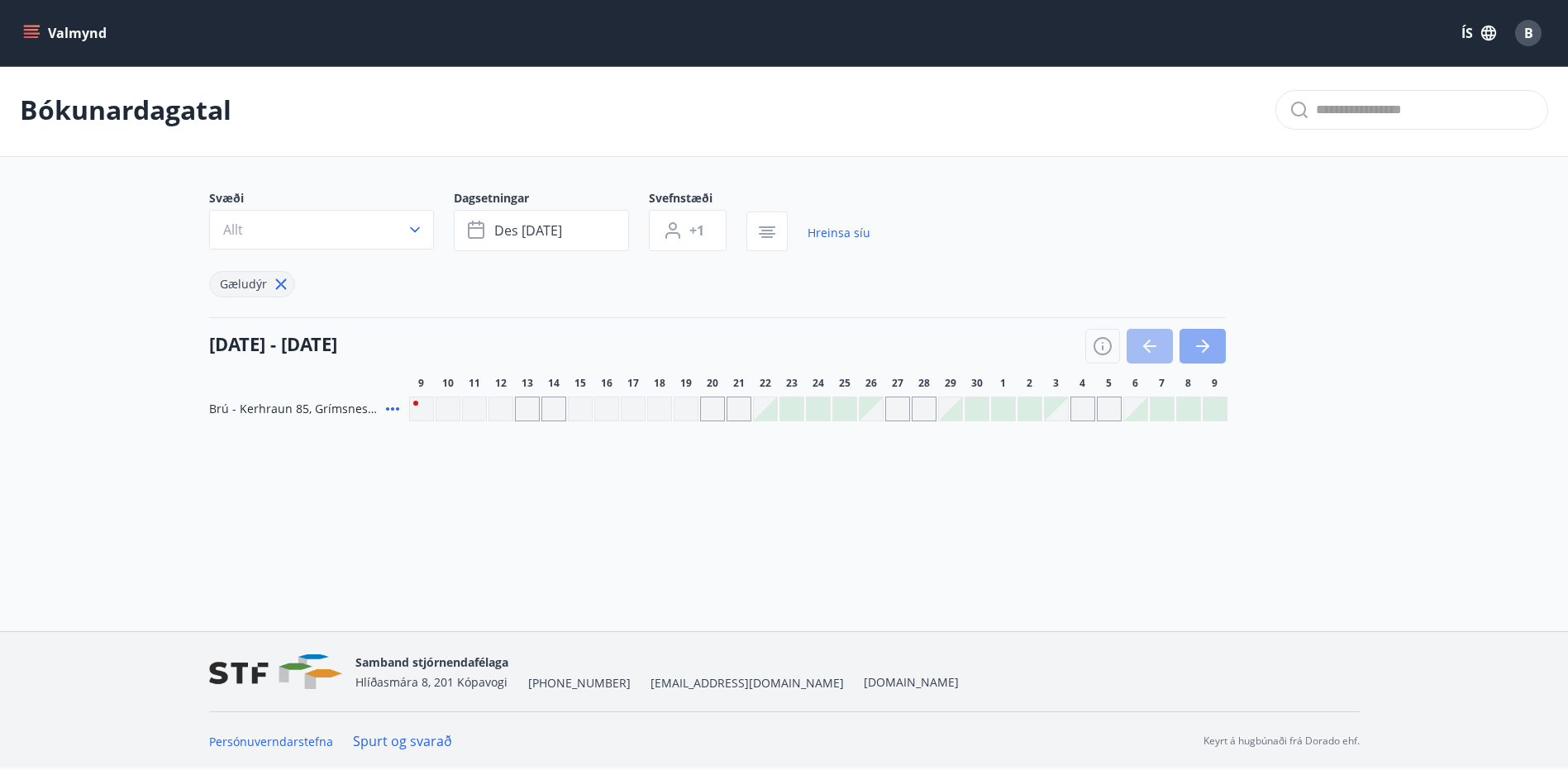
click at [1202, 343] on icon "button" at bounding box center [1202, 345] width 20 height 20
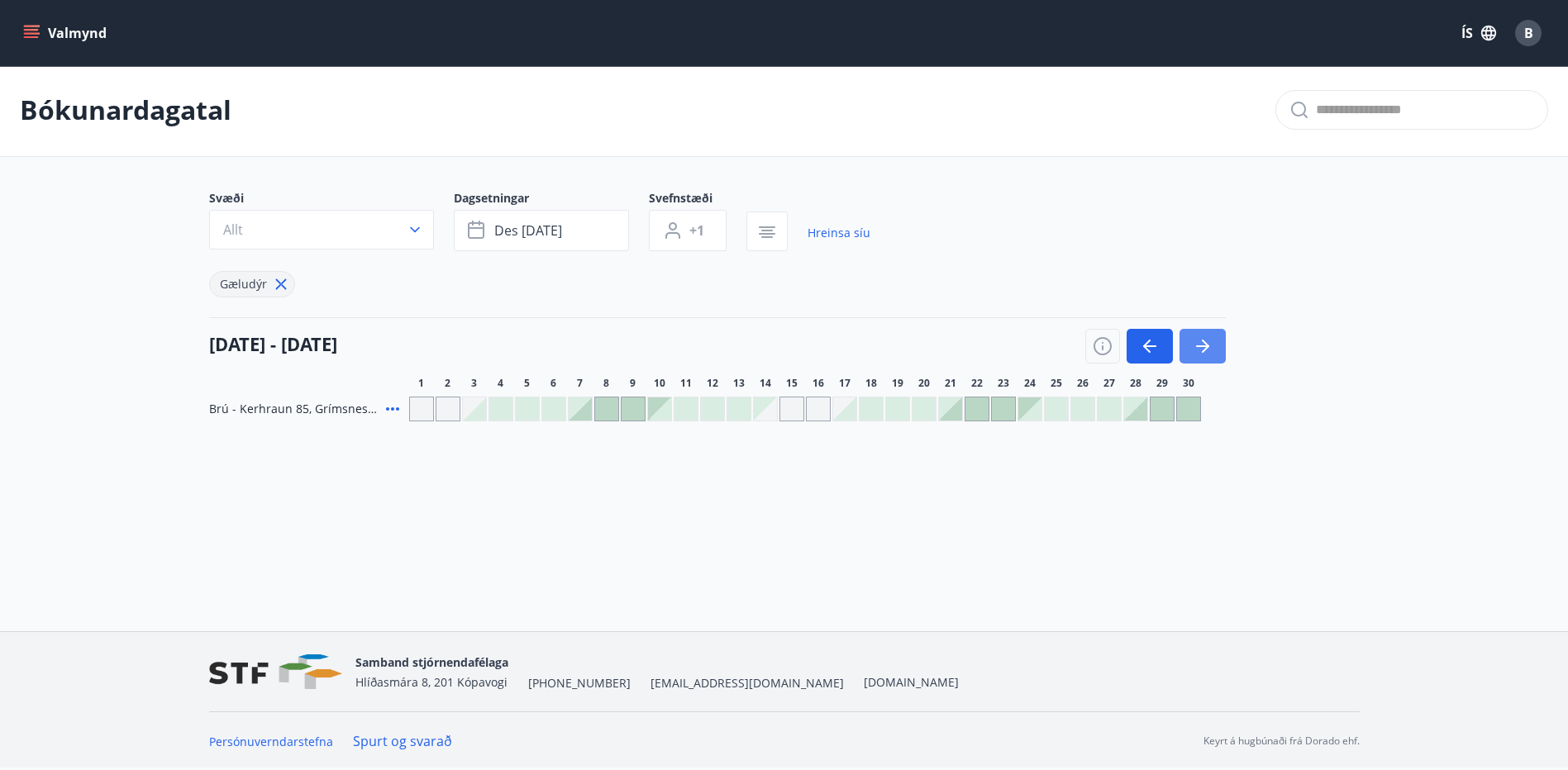
click at [1196, 341] on icon "button" at bounding box center [1202, 345] width 20 height 20
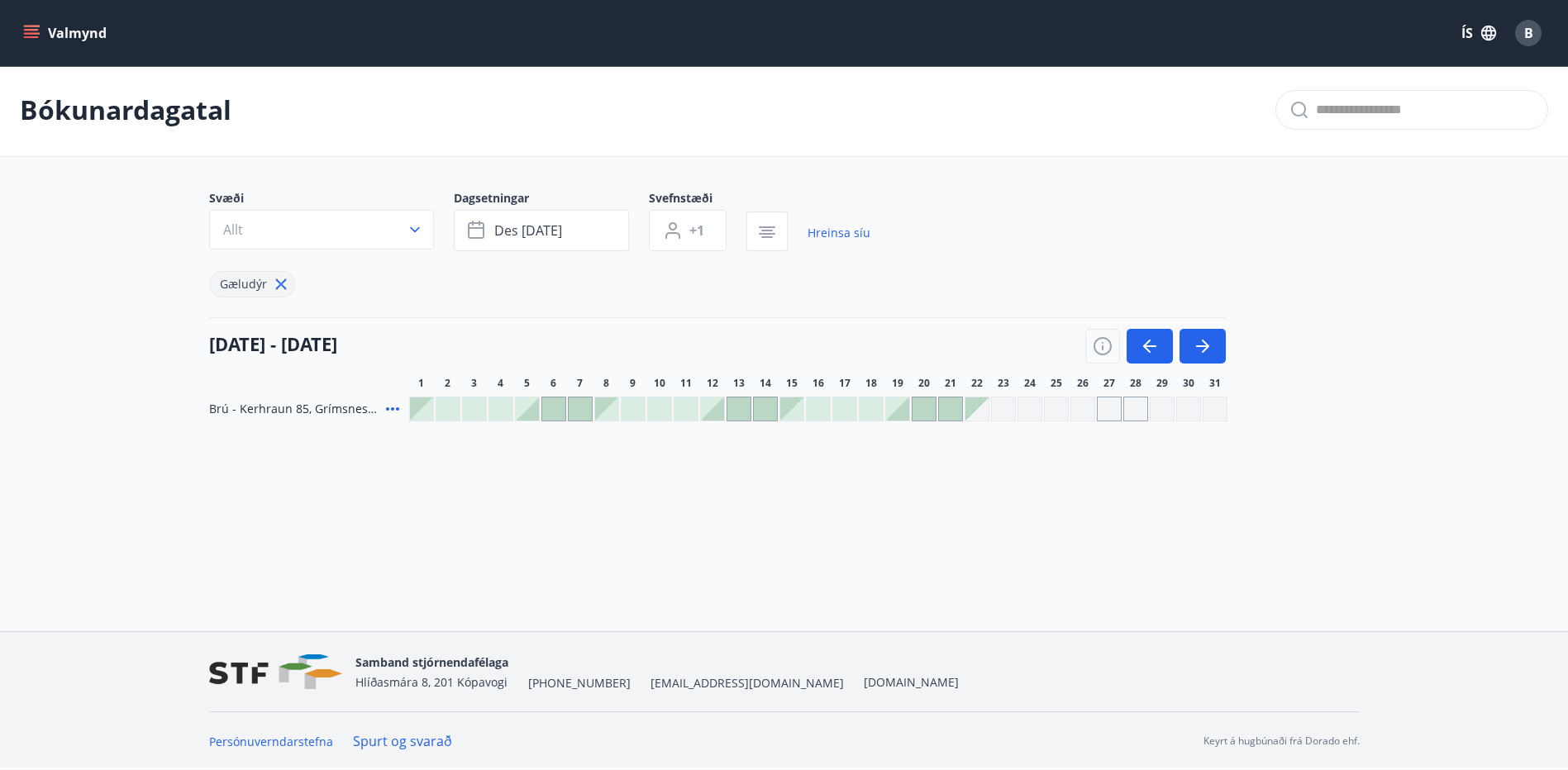
click at [719, 410] on div at bounding box center [713, 409] width 23 height 23
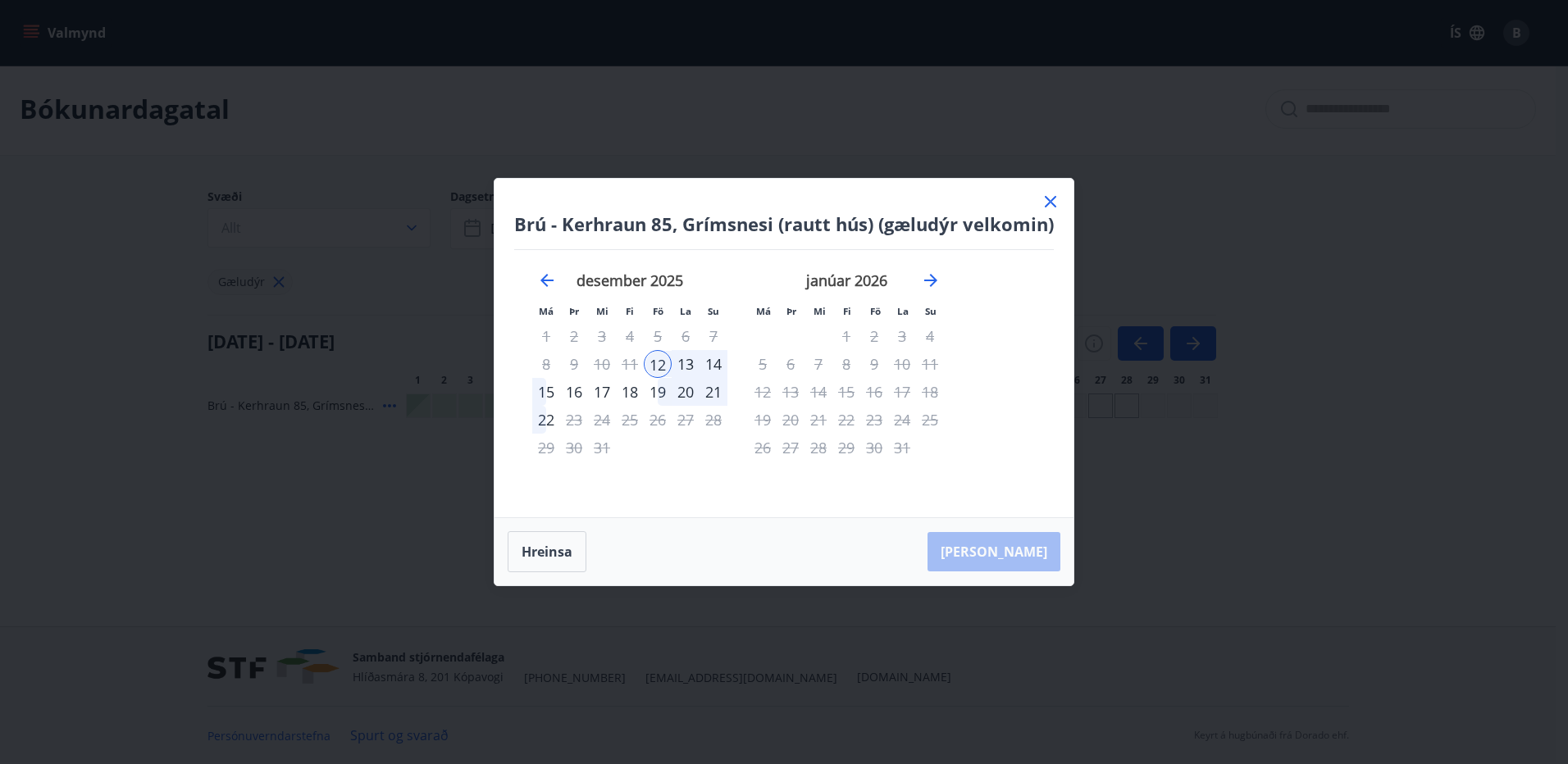
click at [717, 361] on div "14" at bounding box center [713, 363] width 28 height 28
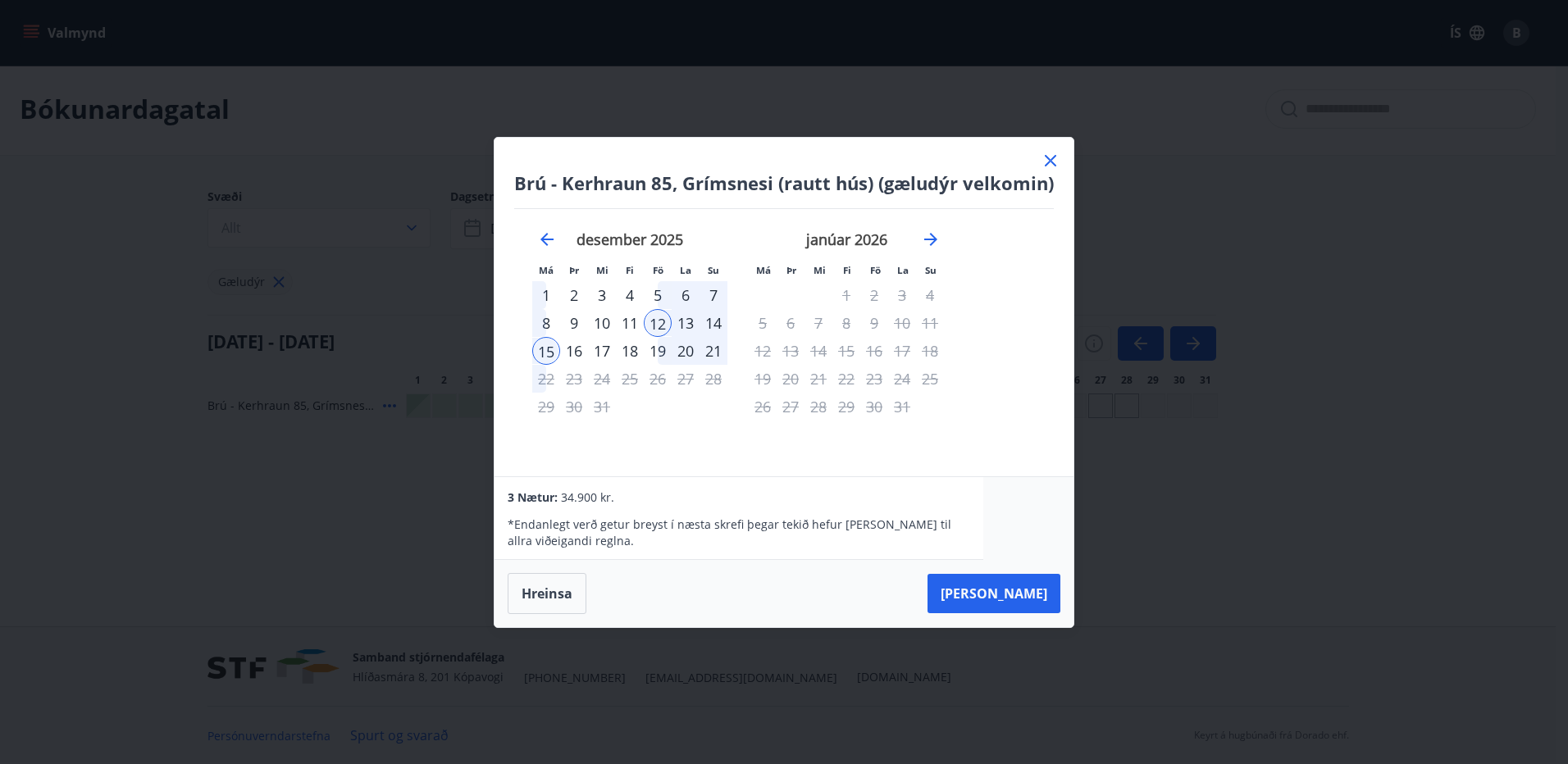
click at [1048, 161] on icon at bounding box center [1051, 161] width 11 height 11
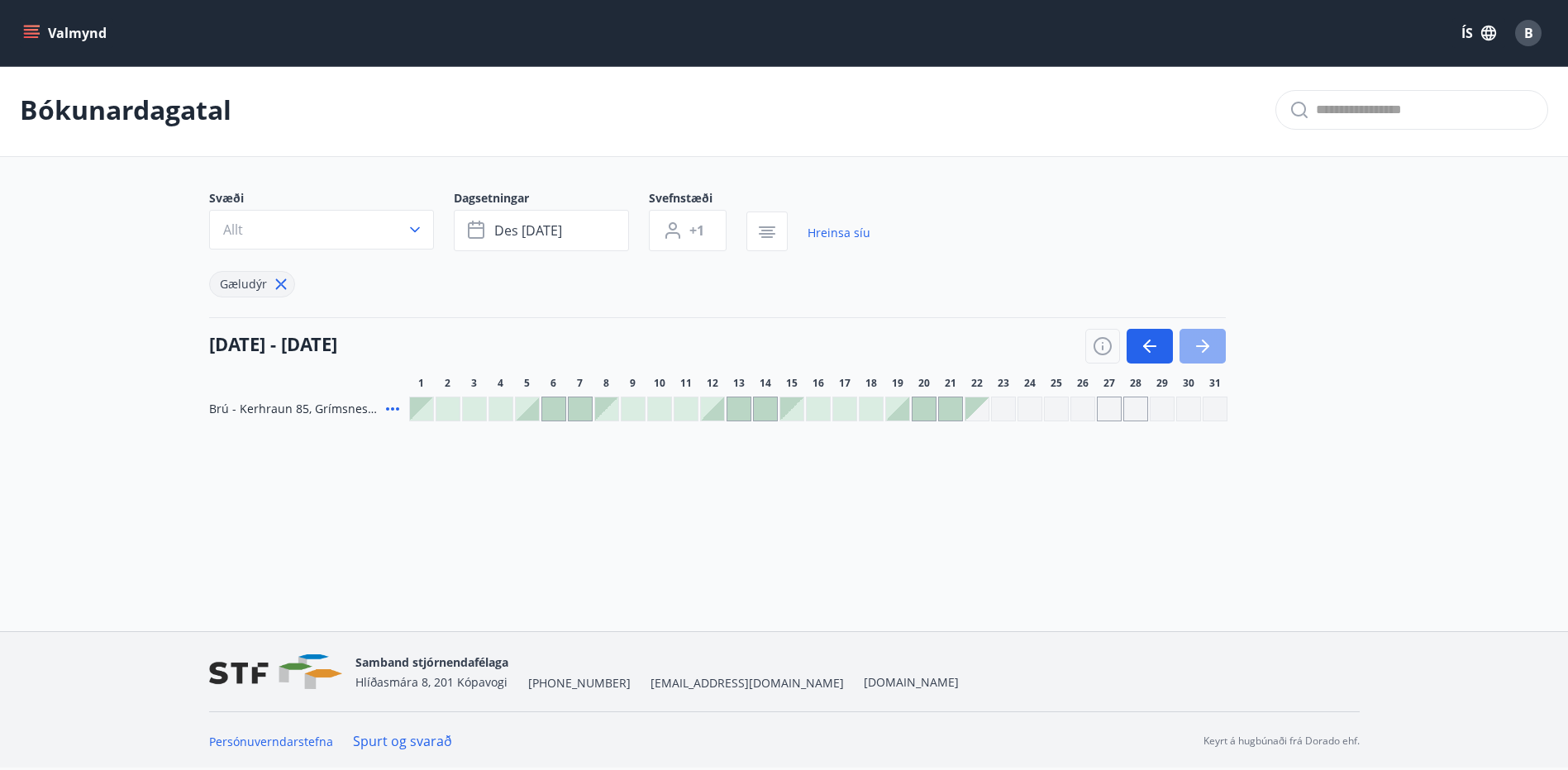
click at [1208, 344] on icon "button" at bounding box center [1202, 345] width 20 height 20
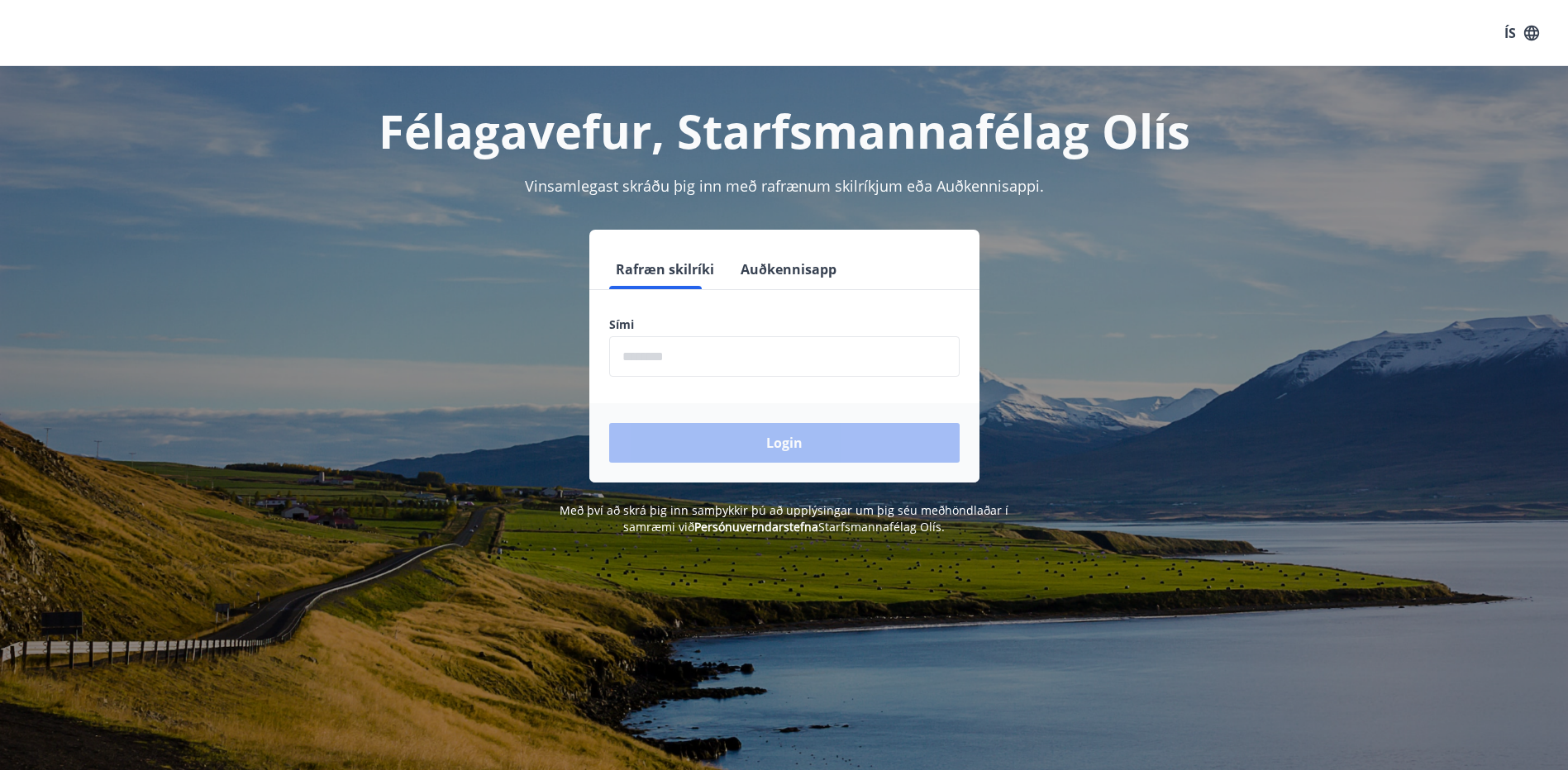
click at [700, 358] on input "phone" at bounding box center [784, 356] width 350 height 41
type input "********"
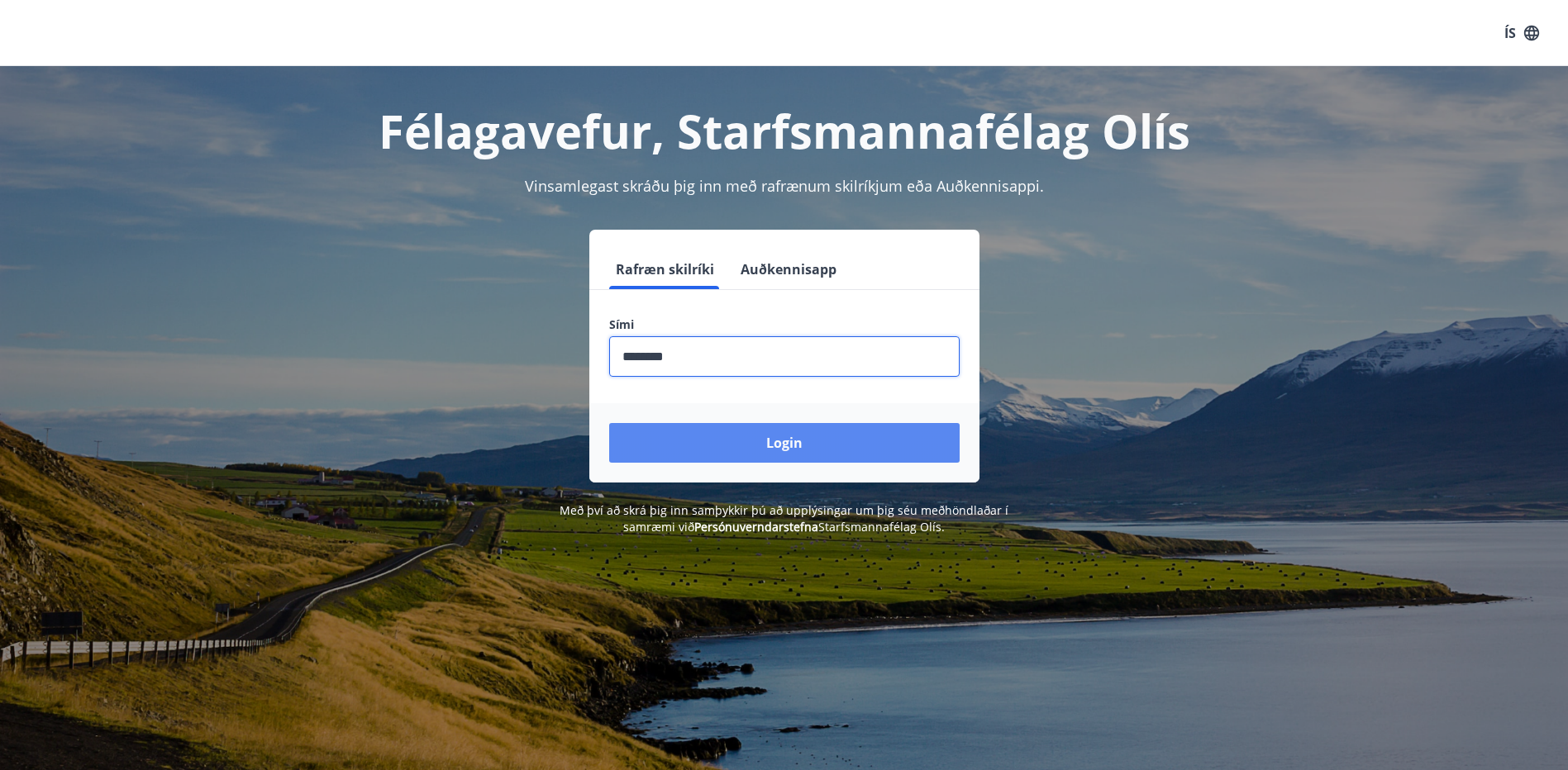
click at [743, 433] on button "Login" at bounding box center [784, 442] width 350 height 40
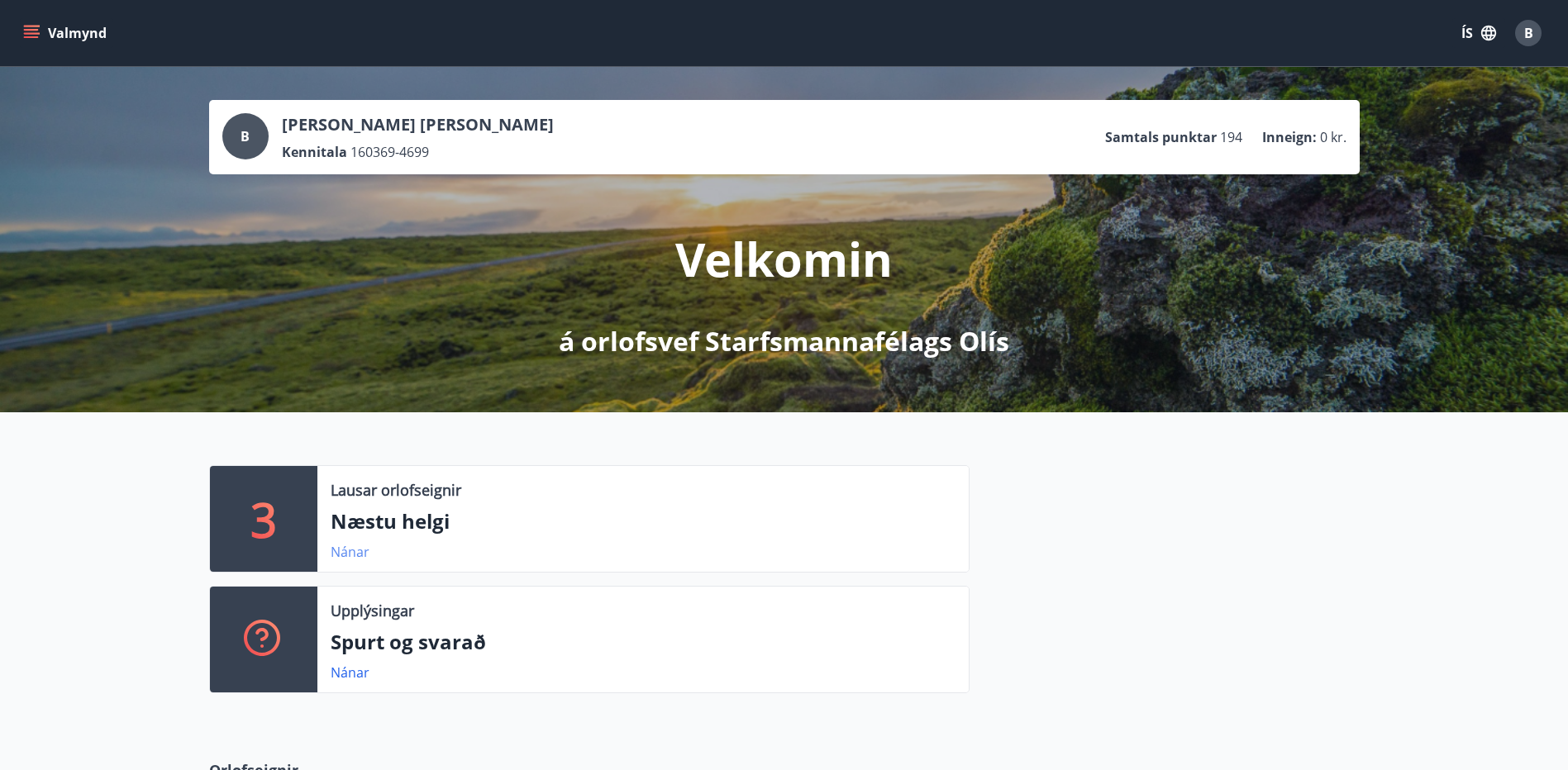
click at [351, 554] on link "Nánar" at bounding box center [350, 551] width 39 height 18
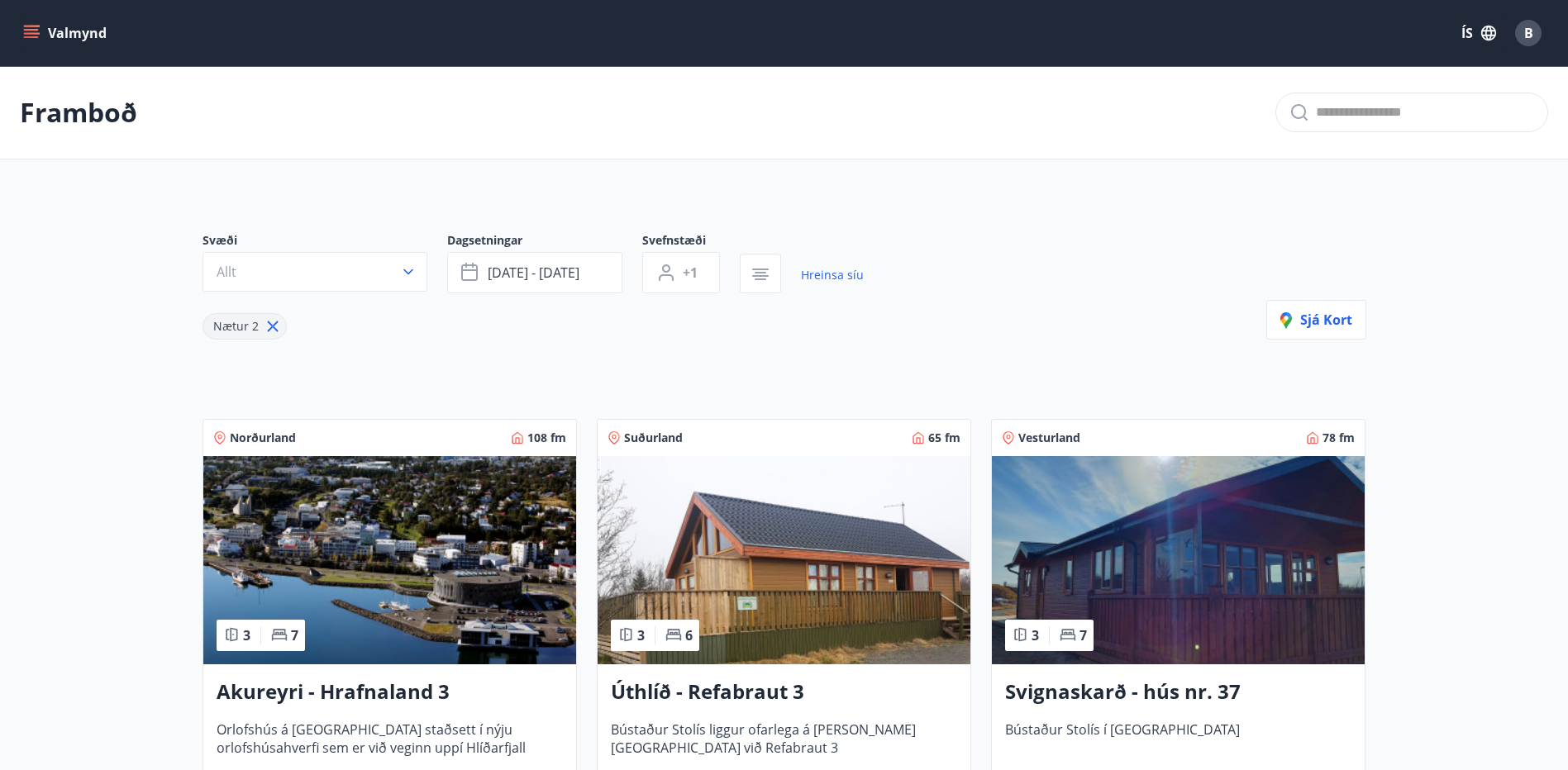
click at [26, 30] on icon "menu" at bounding box center [31, 30] width 14 height 2
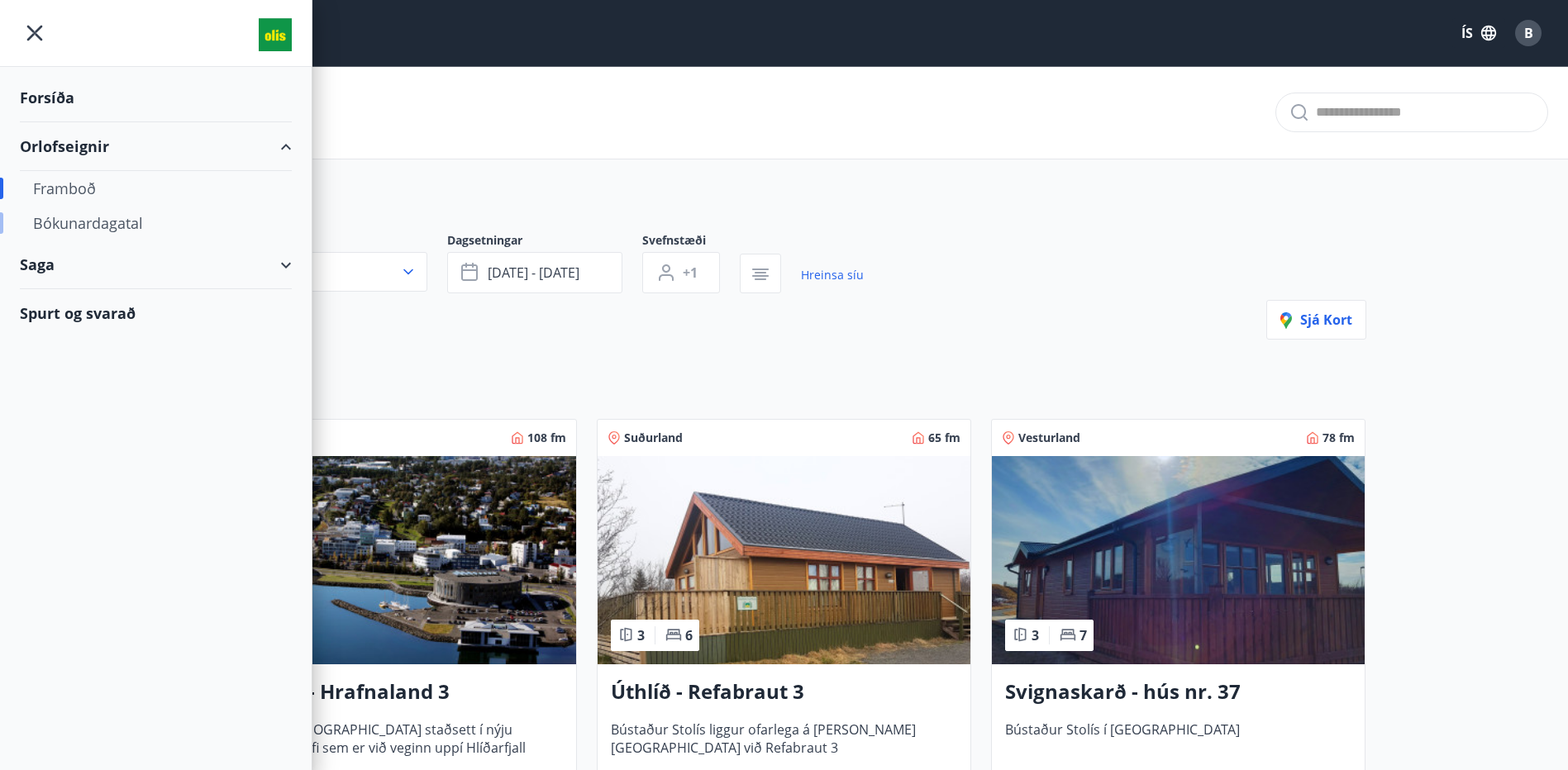
click at [117, 217] on div "Bókunardagatal" at bounding box center [155, 223] width 245 height 35
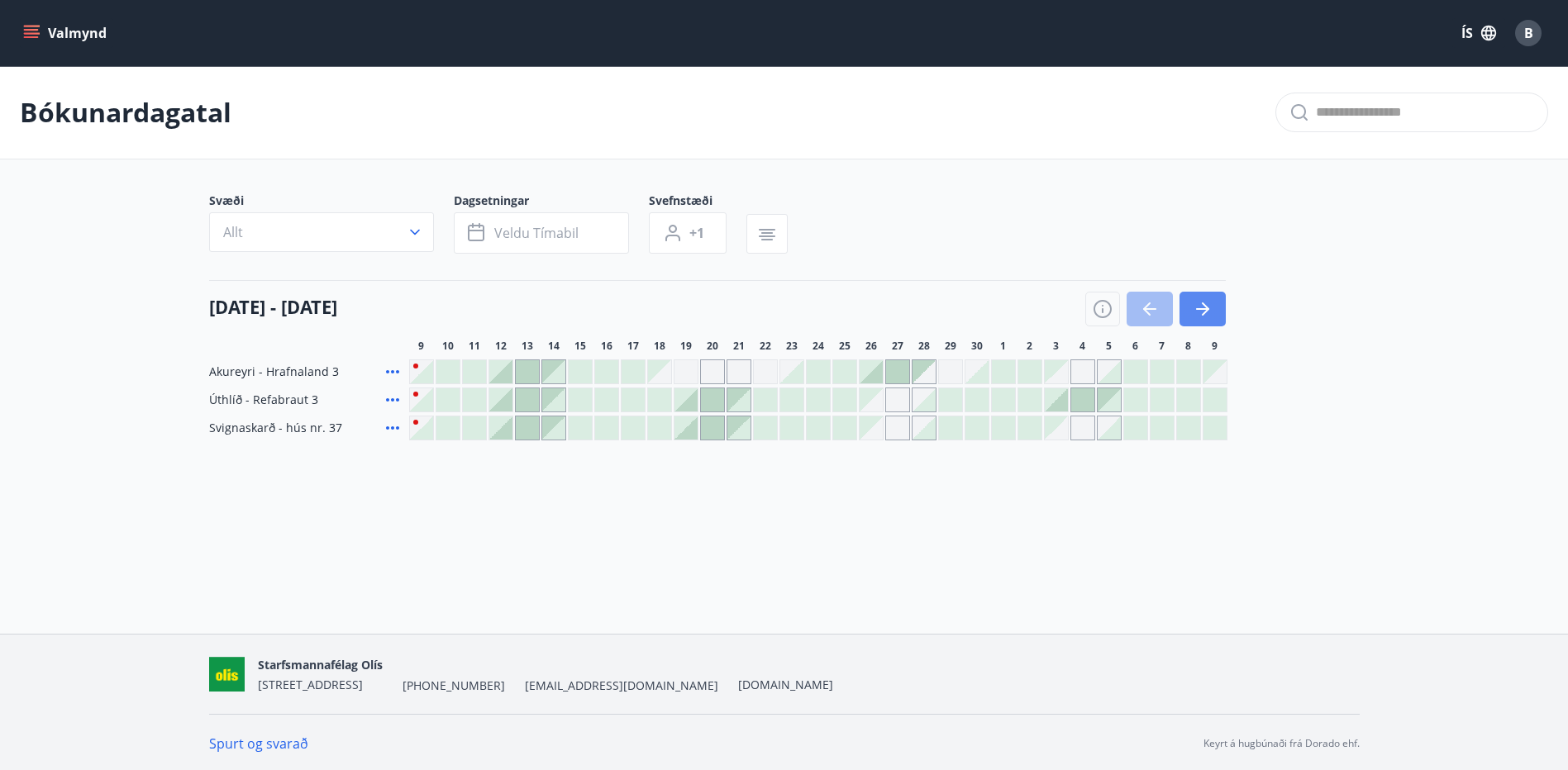
click at [1211, 301] on icon "button" at bounding box center [1202, 309] width 20 height 20
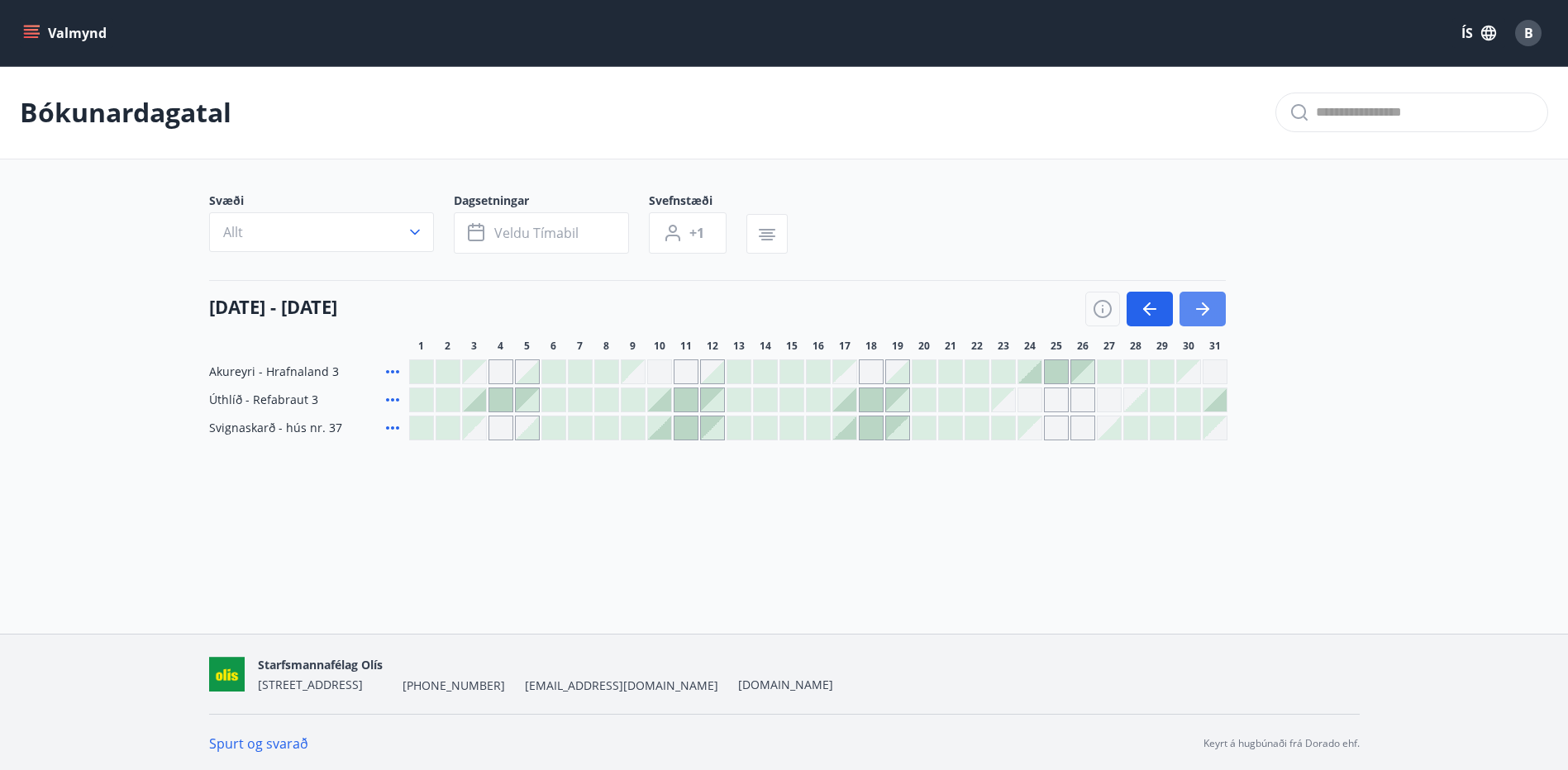
click at [1211, 301] on icon "button" at bounding box center [1202, 309] width 20 height 20
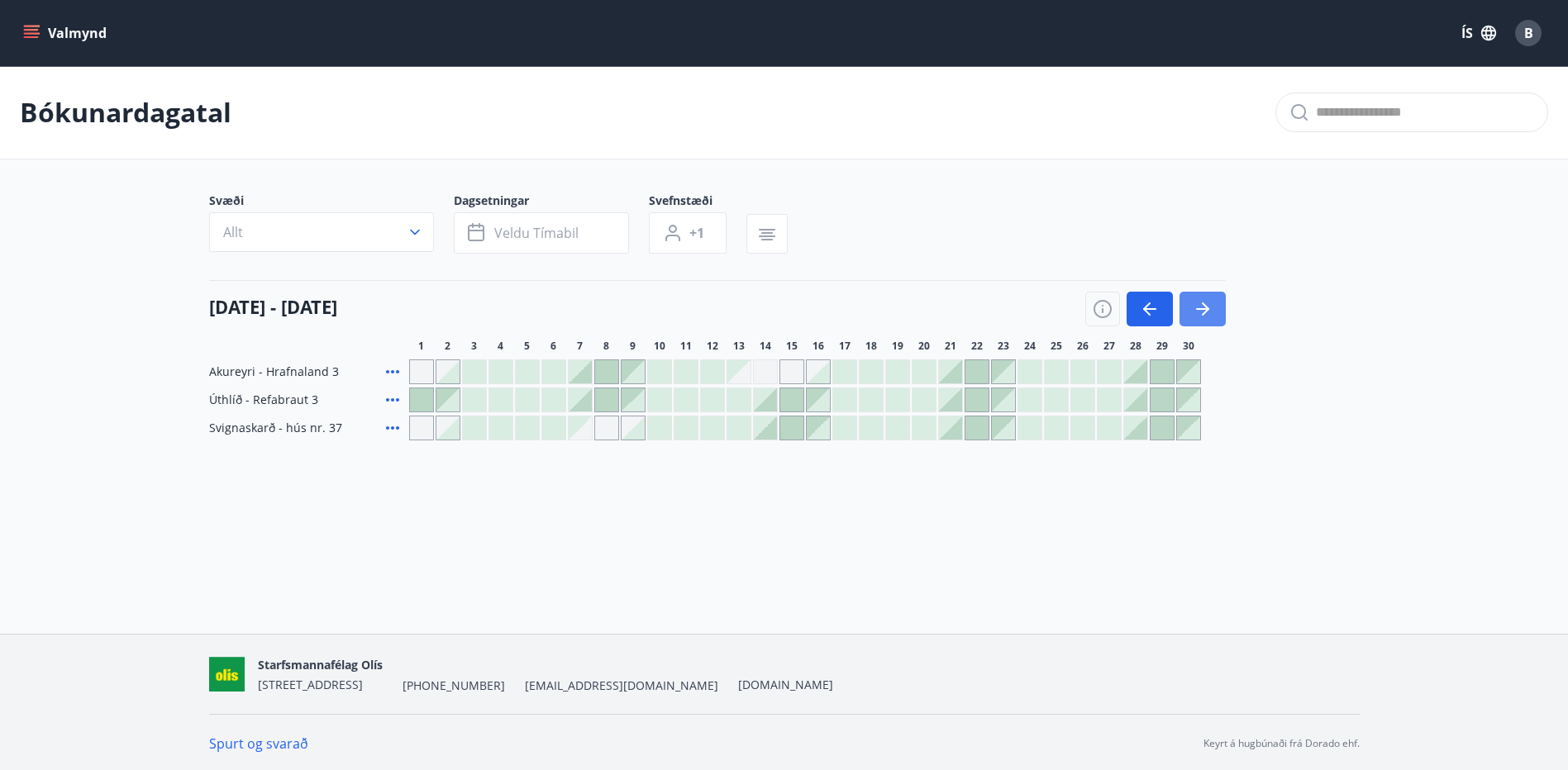
click at [1211, 301] on icon "button" at bounding box center [1202, 309] width 20 height 20
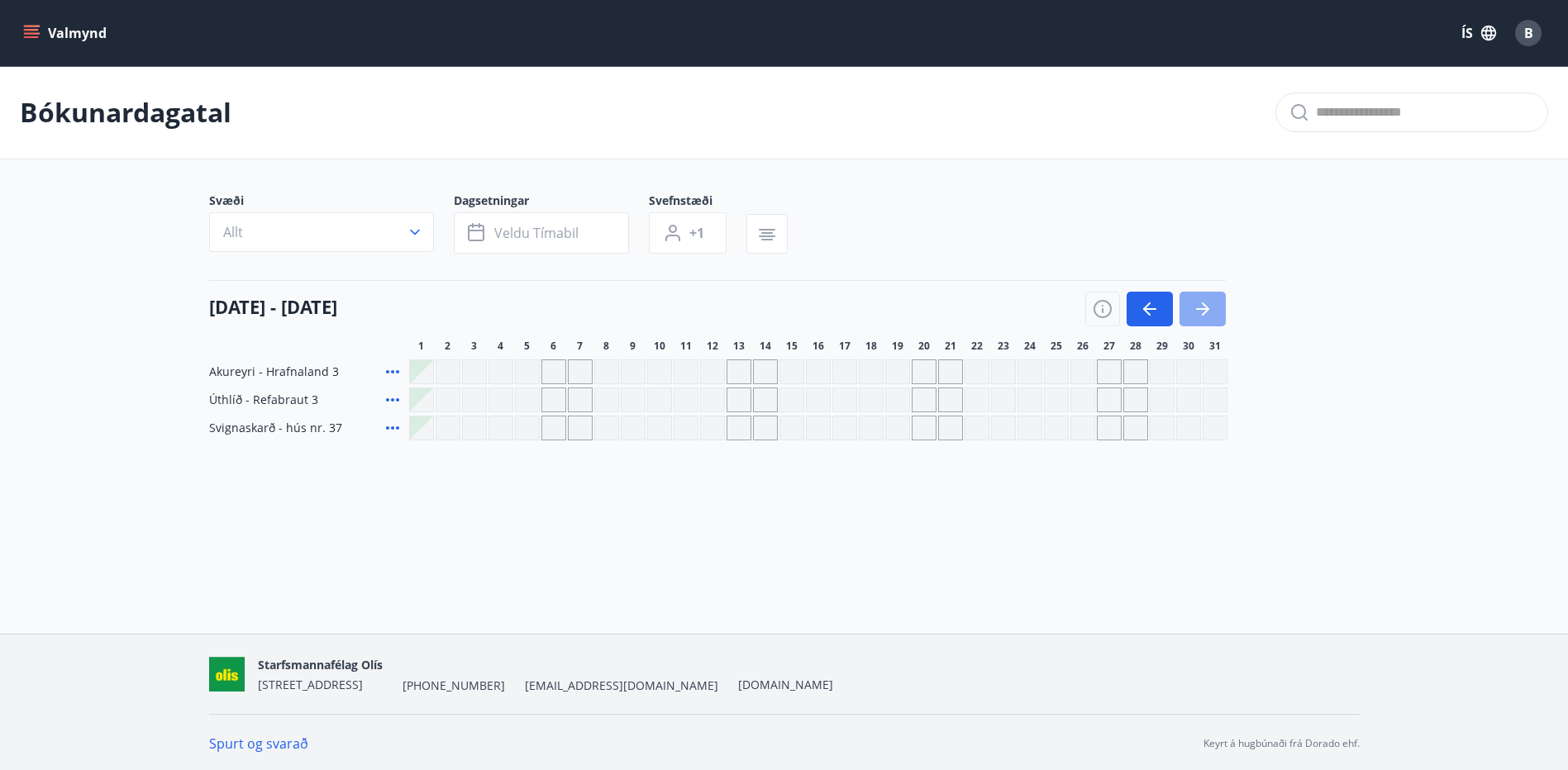
click at [1211, 301] on icon "button" at bounding box center [1202, 309] width 20 height 20
click at [1197, 307] on icon "button" at bounding box center [1202, 309] width 20 height 20
click at [1145, 307] on icon "button" at bounding box center [1149, 309] width 20 height 20
click at [1144, 307] on icon "button" at bounding box center [1149, 309] width 20 height 20
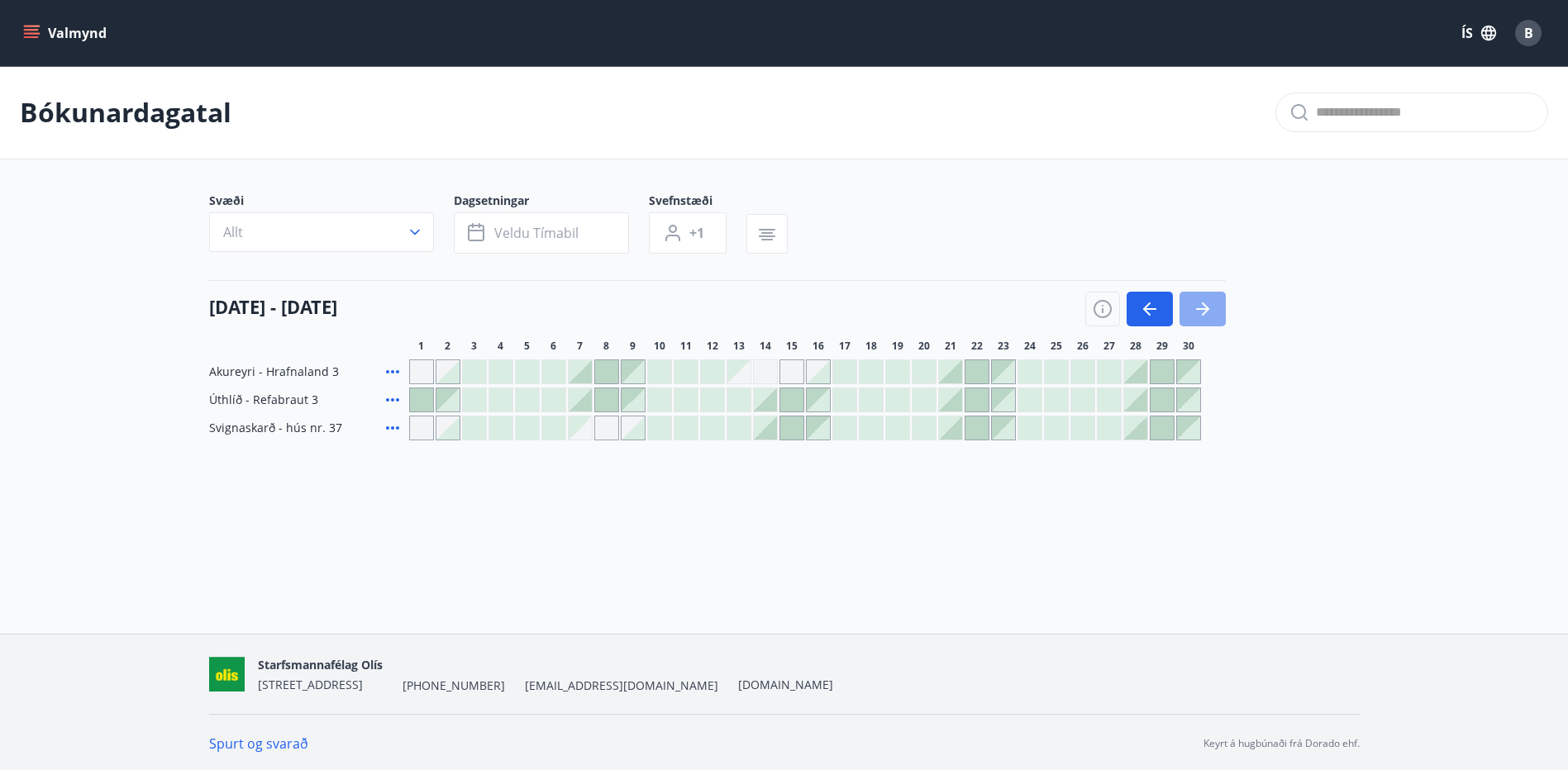
click at [1202, 313] on icon "button" at bounding box center [1202, 309] width 20 height 20
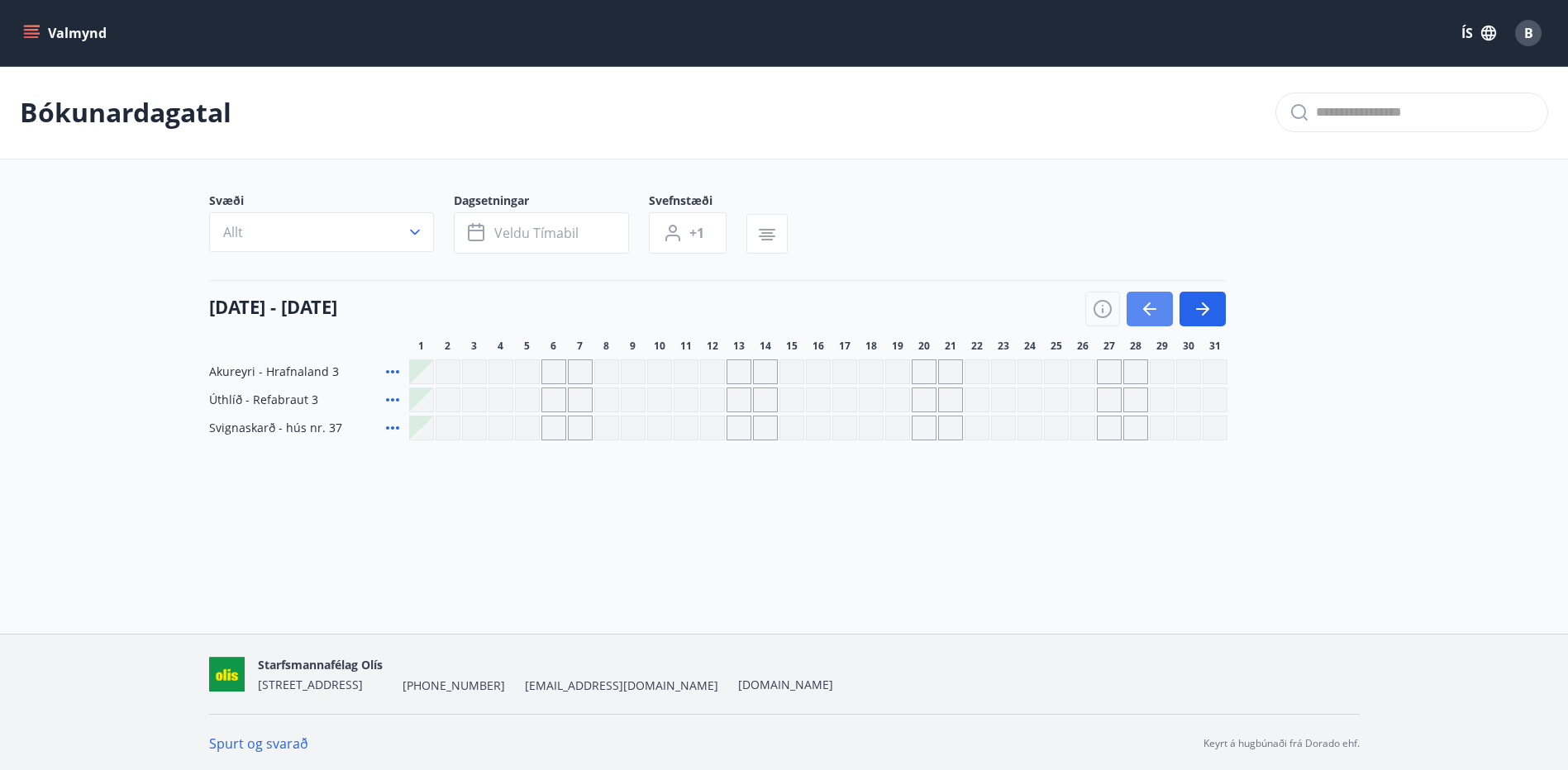
click at [1143, 313] on icon "button" at bounding box center [1149, 309] width 20 height 20
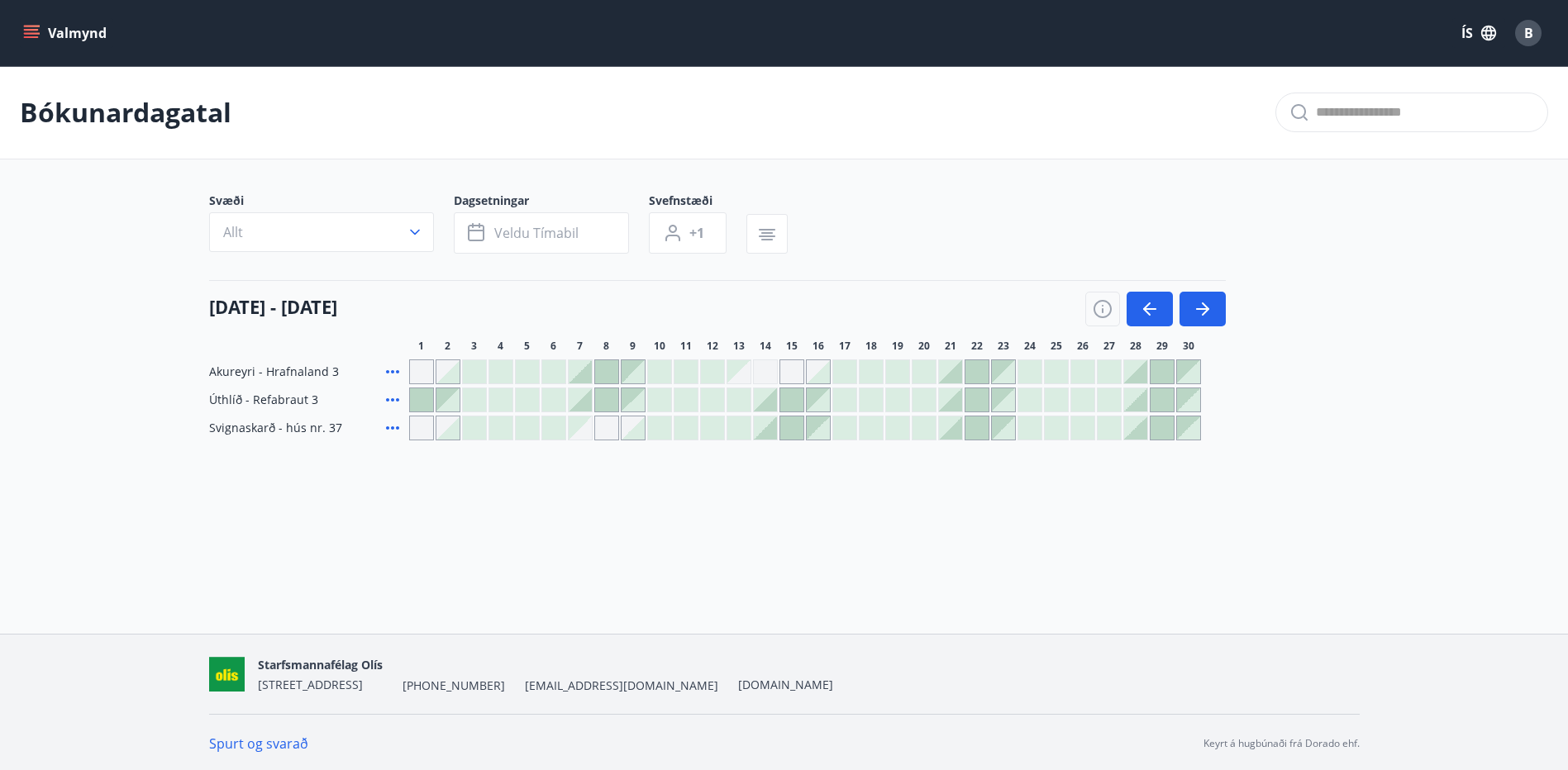
click at [1135, 365] on div at bounding box center [1135, 371] width 23 height 23
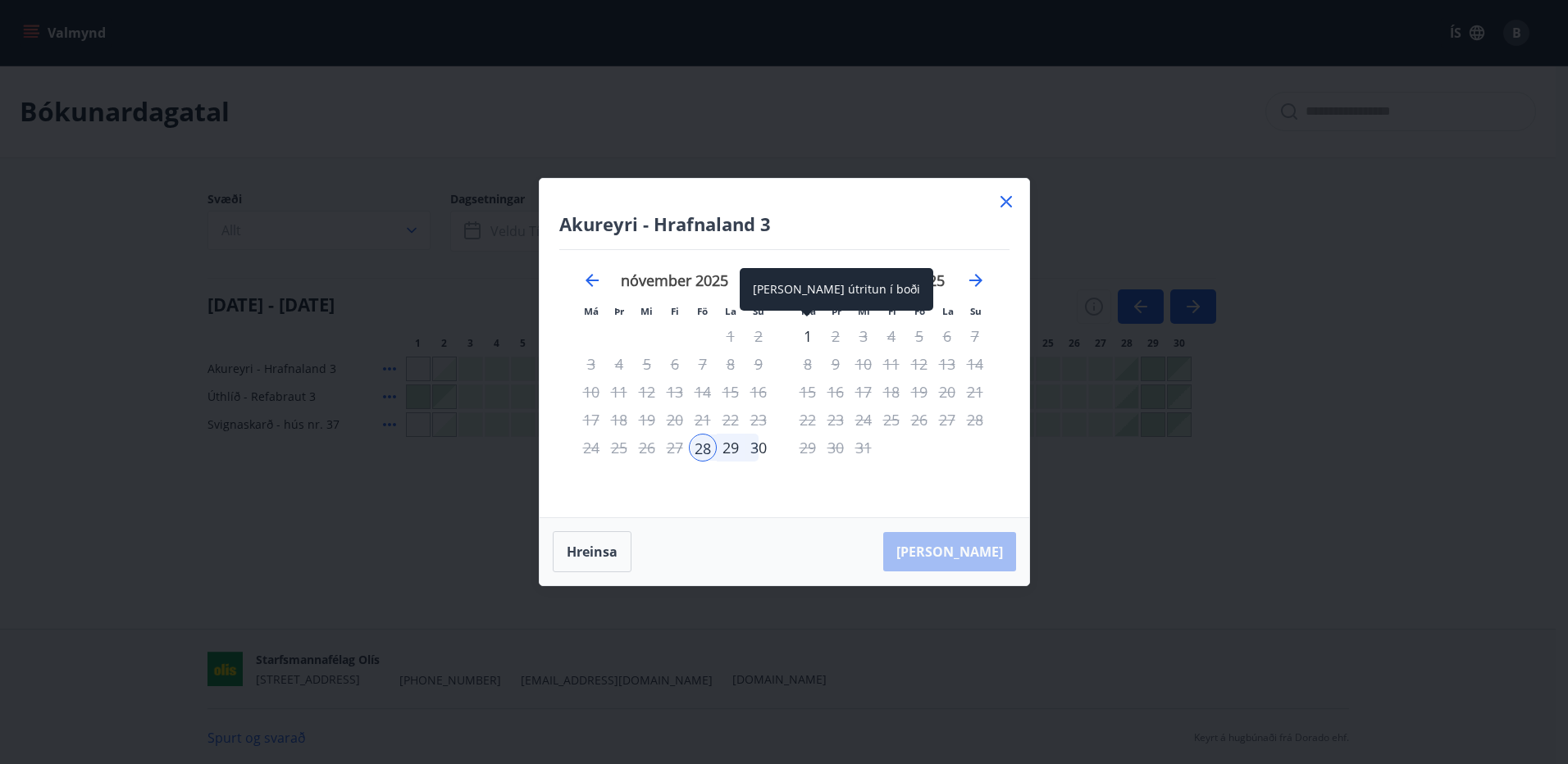
click at [807, 332] on div "1" at bounding box center [807, 335] width 28 height 28
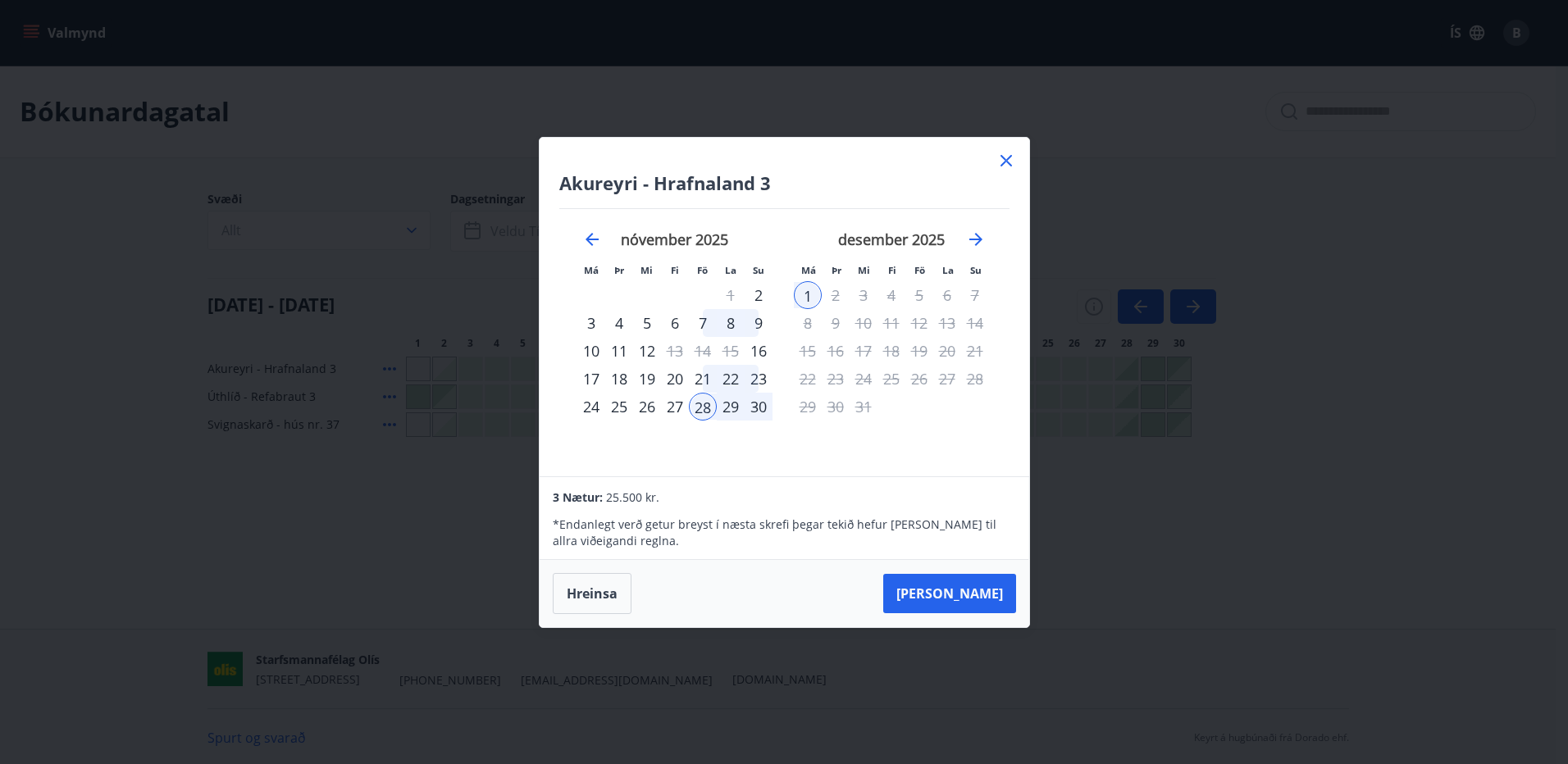
click at [1007, 156] on icon at bounding box center [1006, 160] width 20 height 20
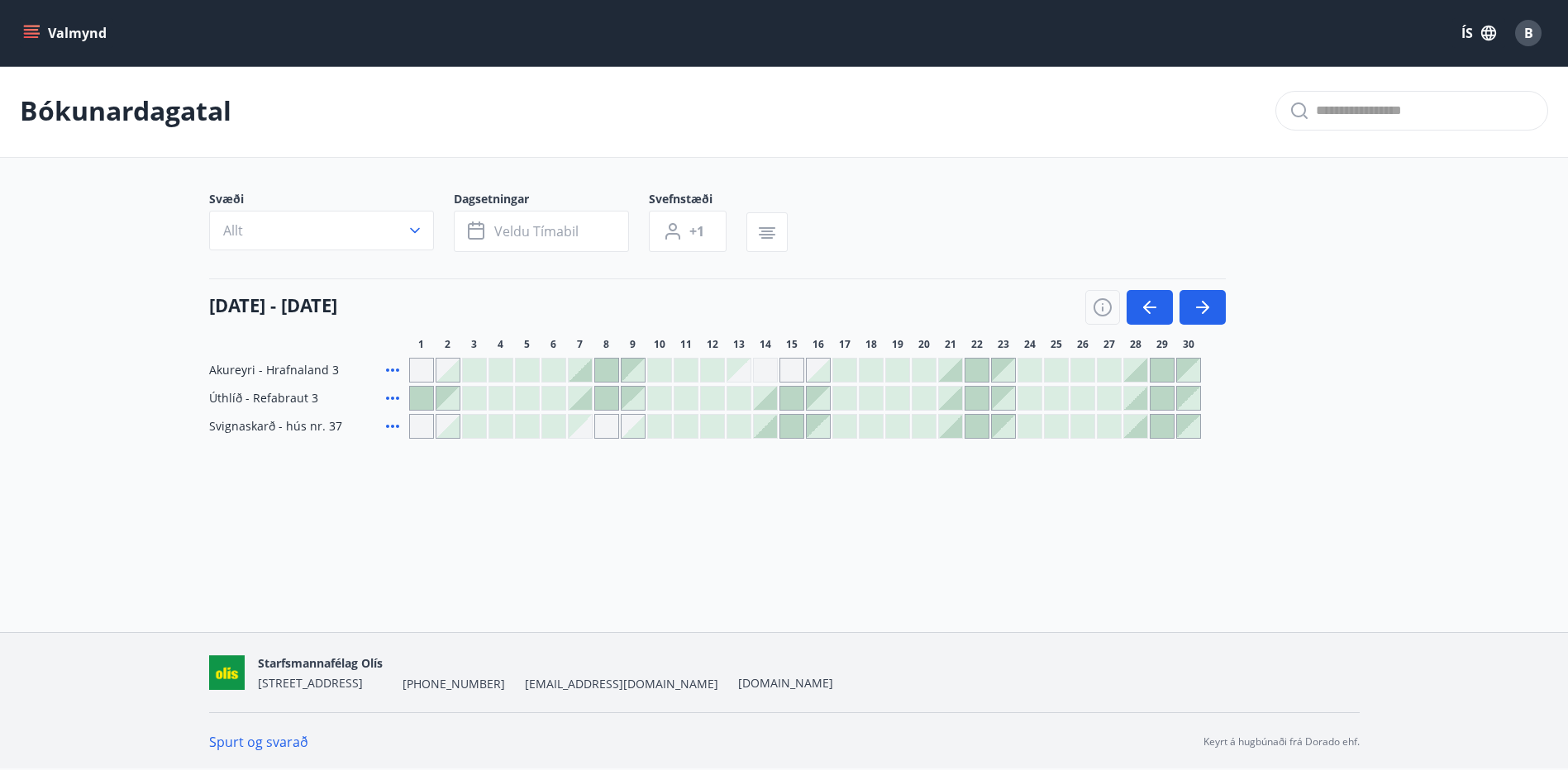
scroll to position [3, 0]
